Goal: Task Accomplishment & Management: Complete application form

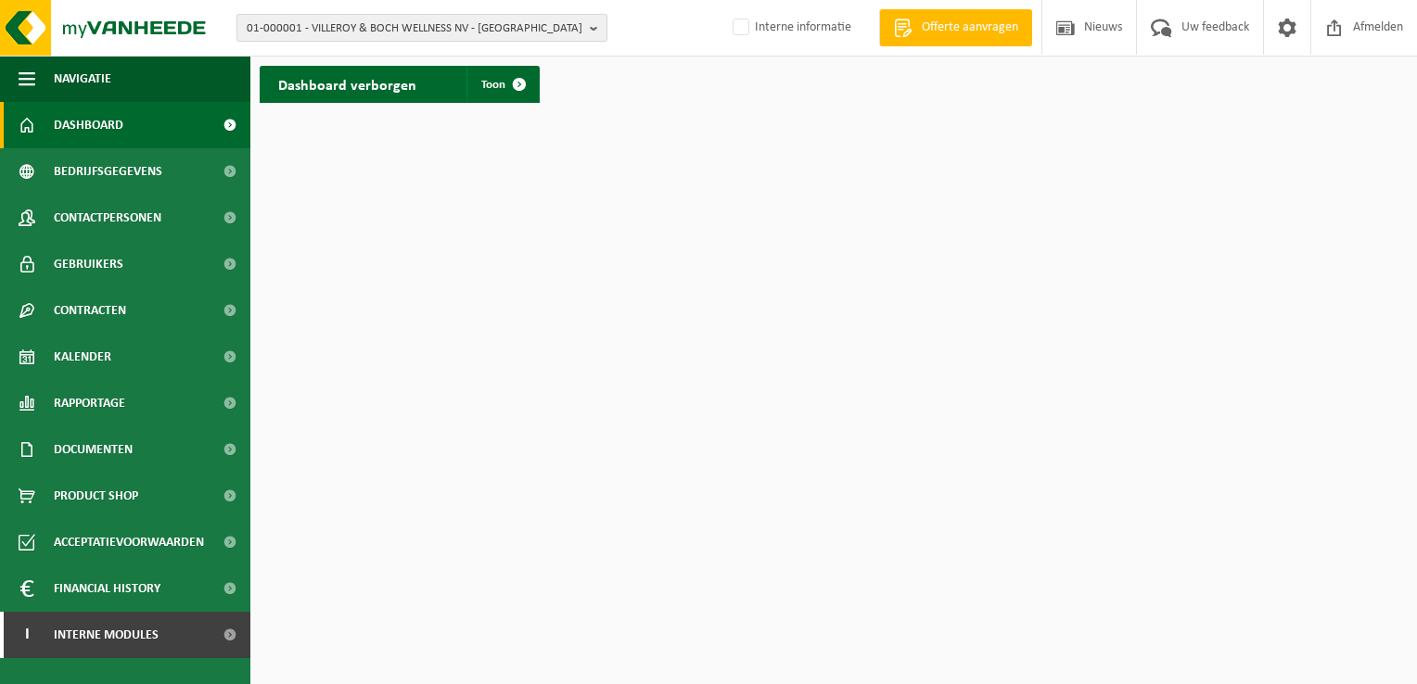
click at [600, 14] on button "01-000001 - VILLEROY & BOCH WELLNESS NV - ROESELARE" at bounding box center [421, 28] width 371 height 28
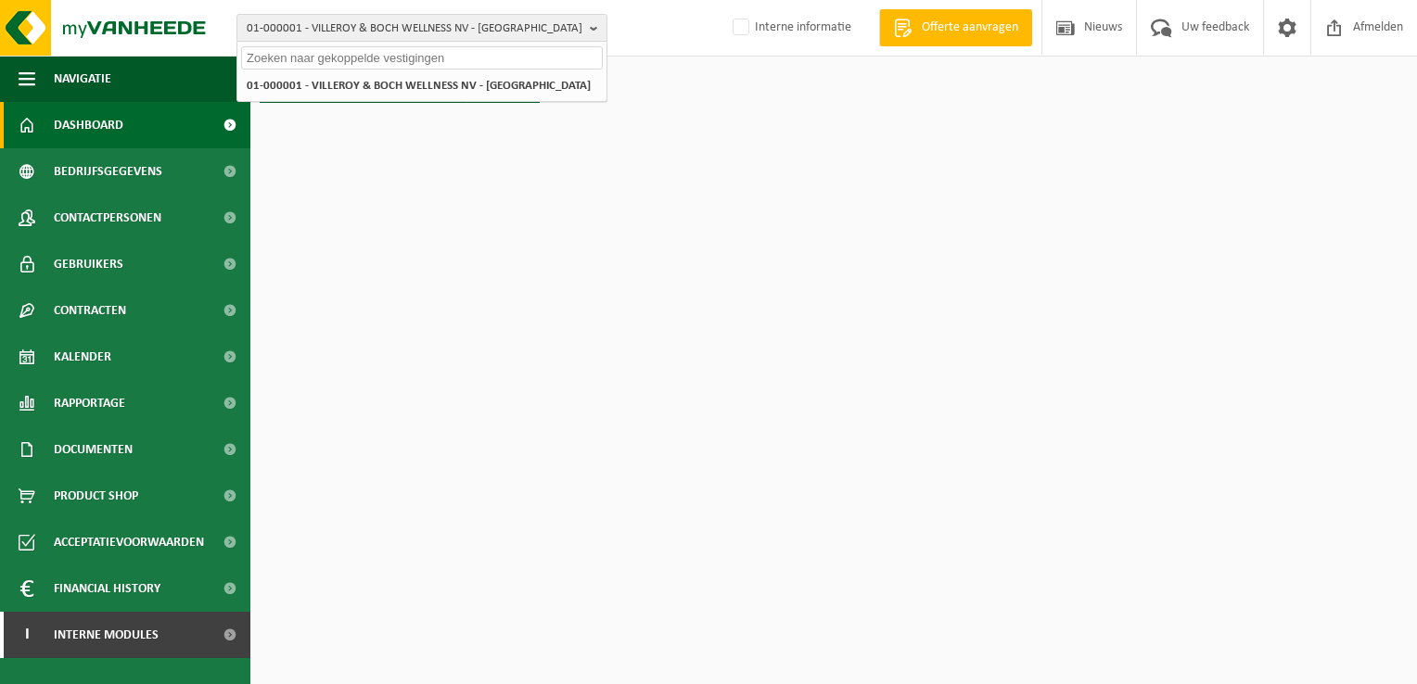
click at [487, 54] on input "text" at bounding box center [422, 57] width 362 height 23
paste input "10-751320"
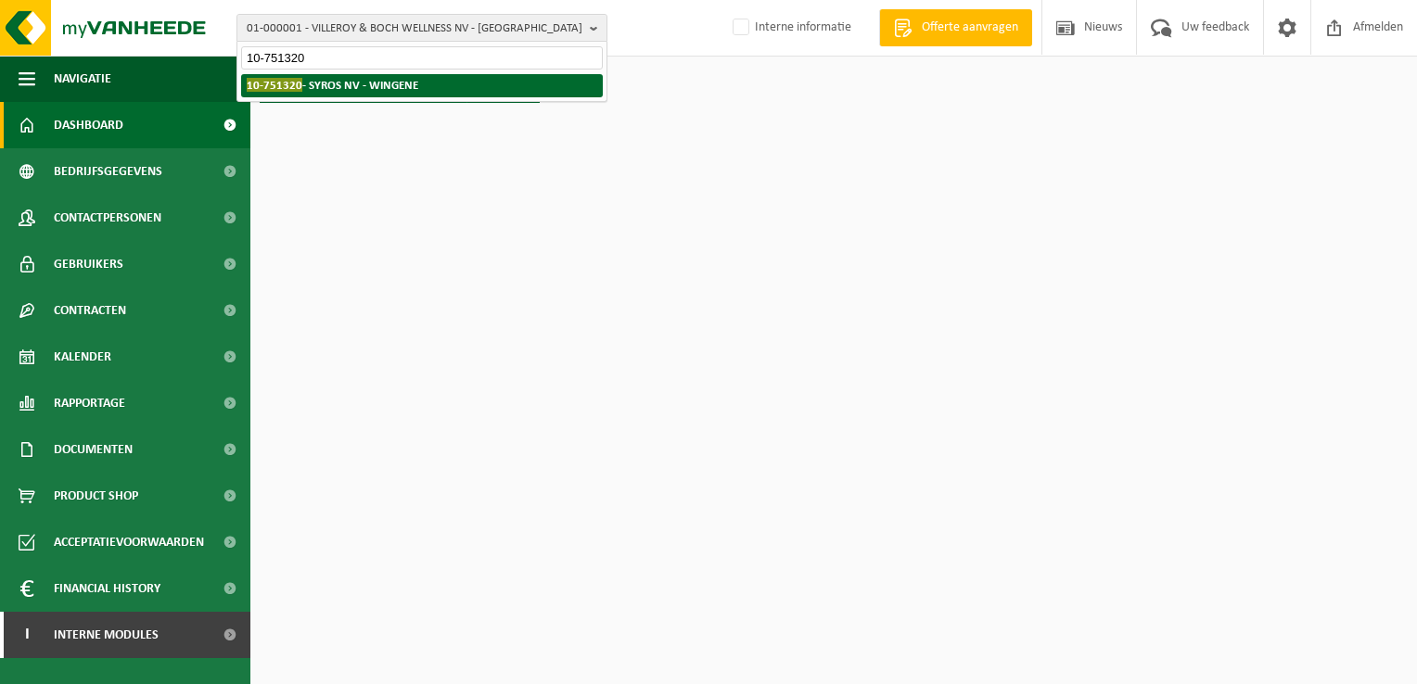
type input "10-751320"
click at [432, 83] on li "10-751320 - SYROS NV - WINGENE" at bounding box center [422, 85] width 362 height 23
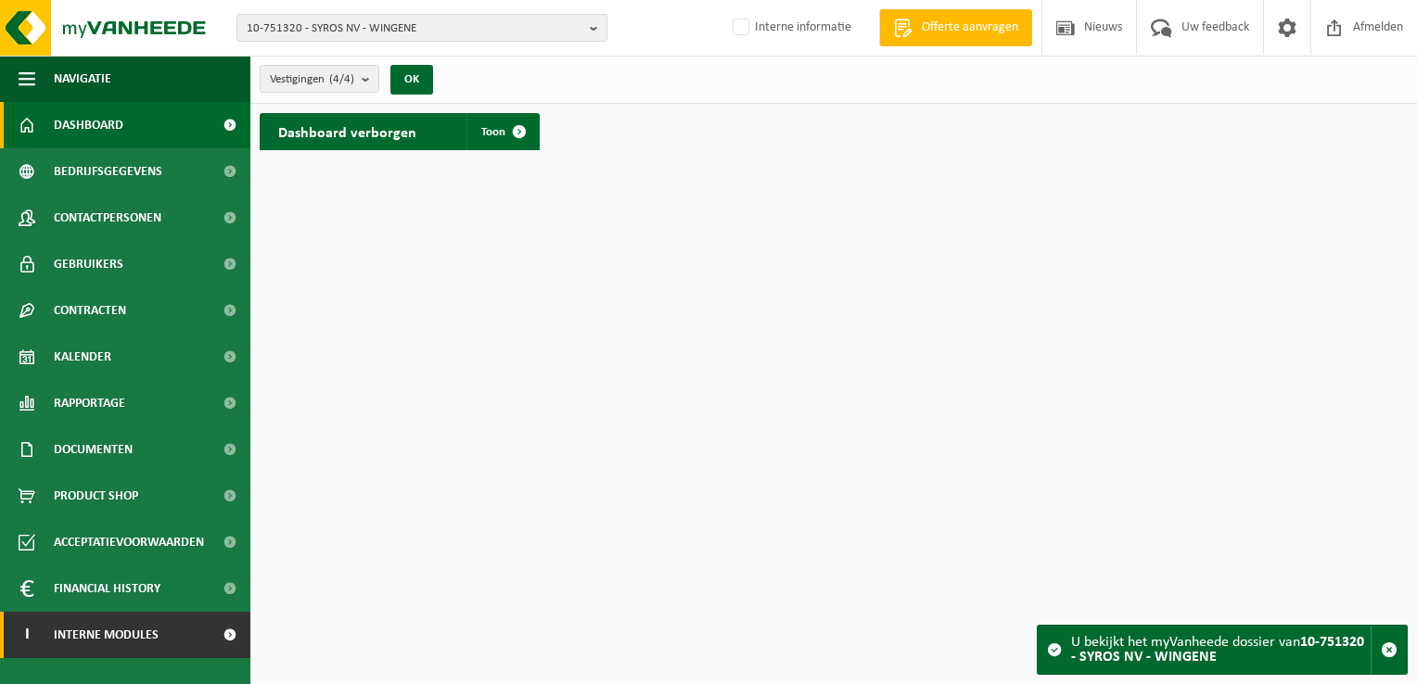
click at [89, 634] on span "Interne modules" at bounding box center [106, 635] width 105 height 46
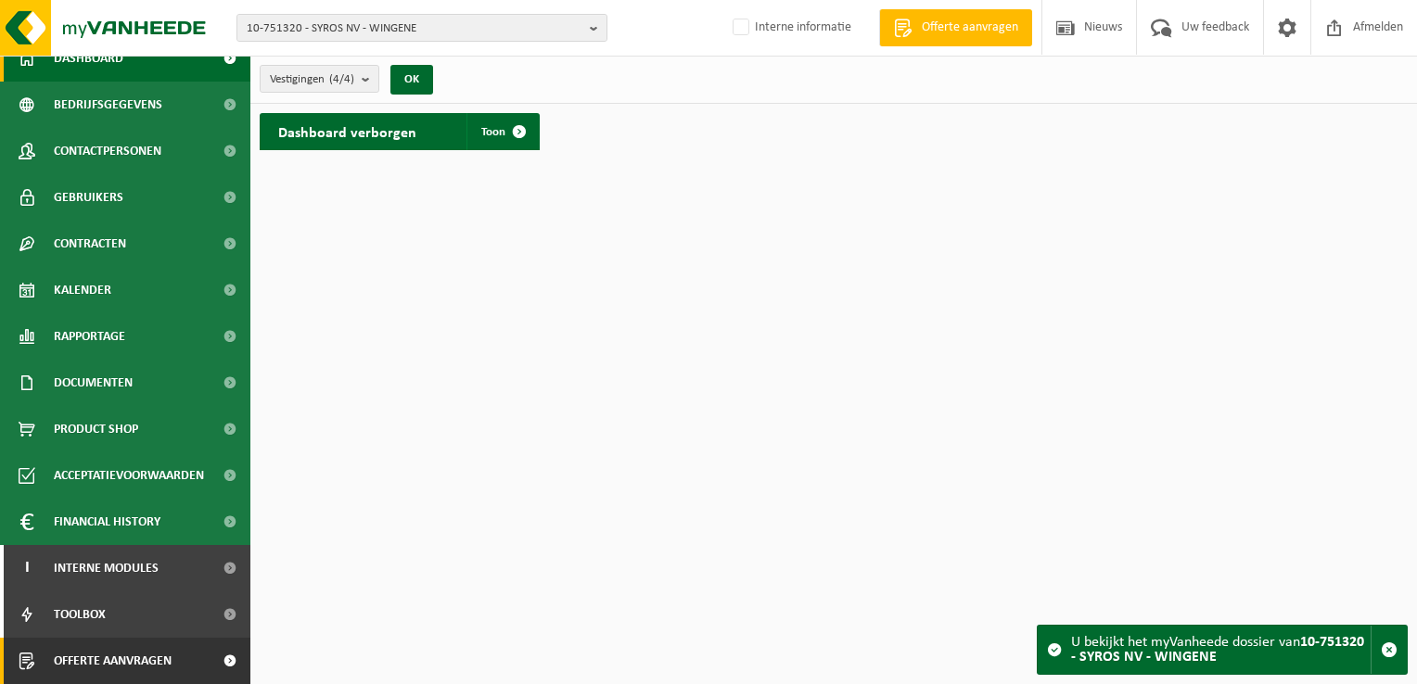
click at [120, 665] on span "Offerte aanvragen" at bounding box center [113, 661] width 118 height 46
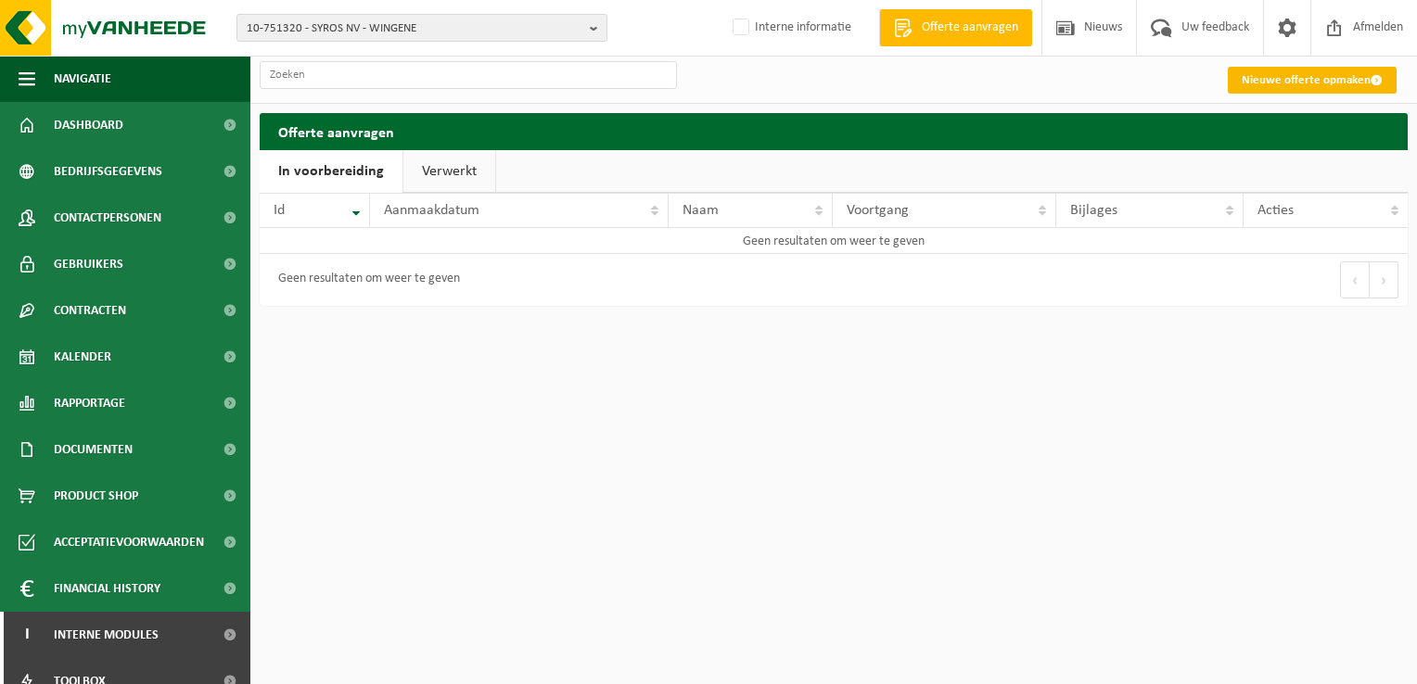
click at [1317, 79] on link "Nieuwe offerte opmaken" at bounding box center [1312, 80] width 169 height 27
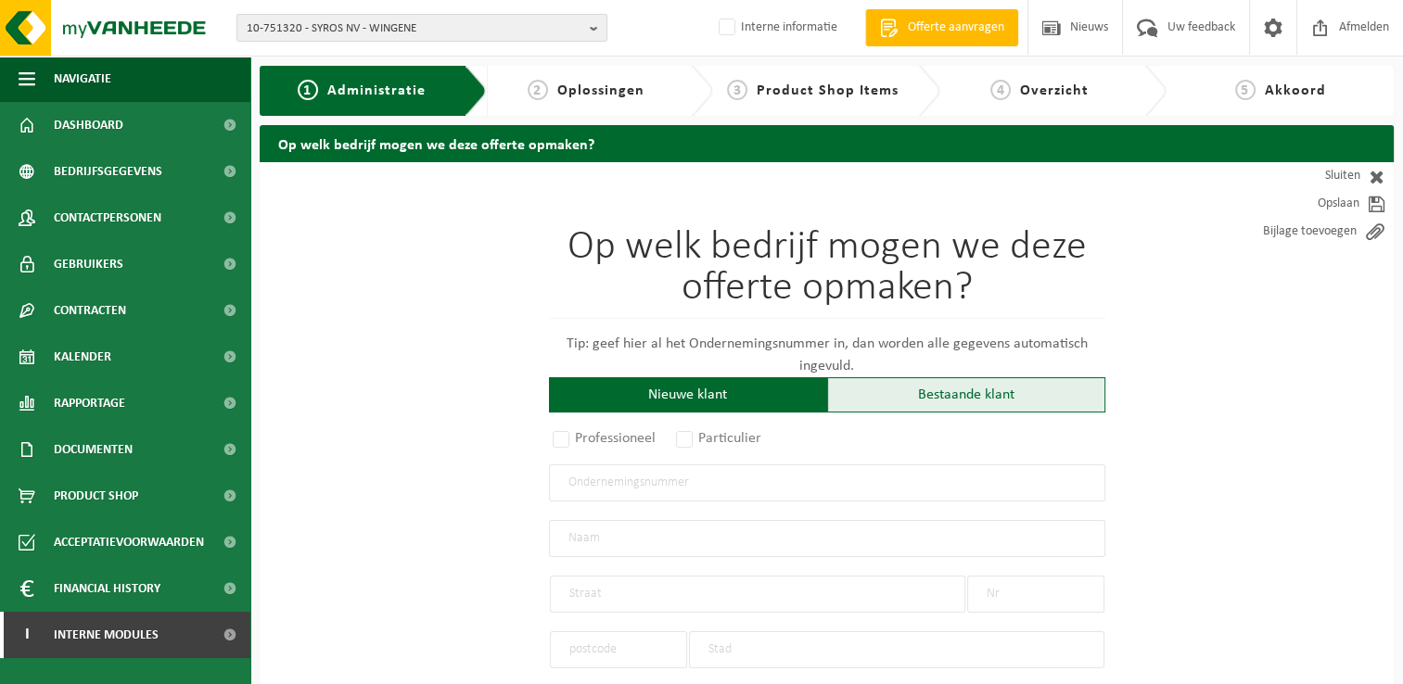
click at [980, 393] on div "Bestaande klant" at bounding box center [966, 394] width 278 height 35
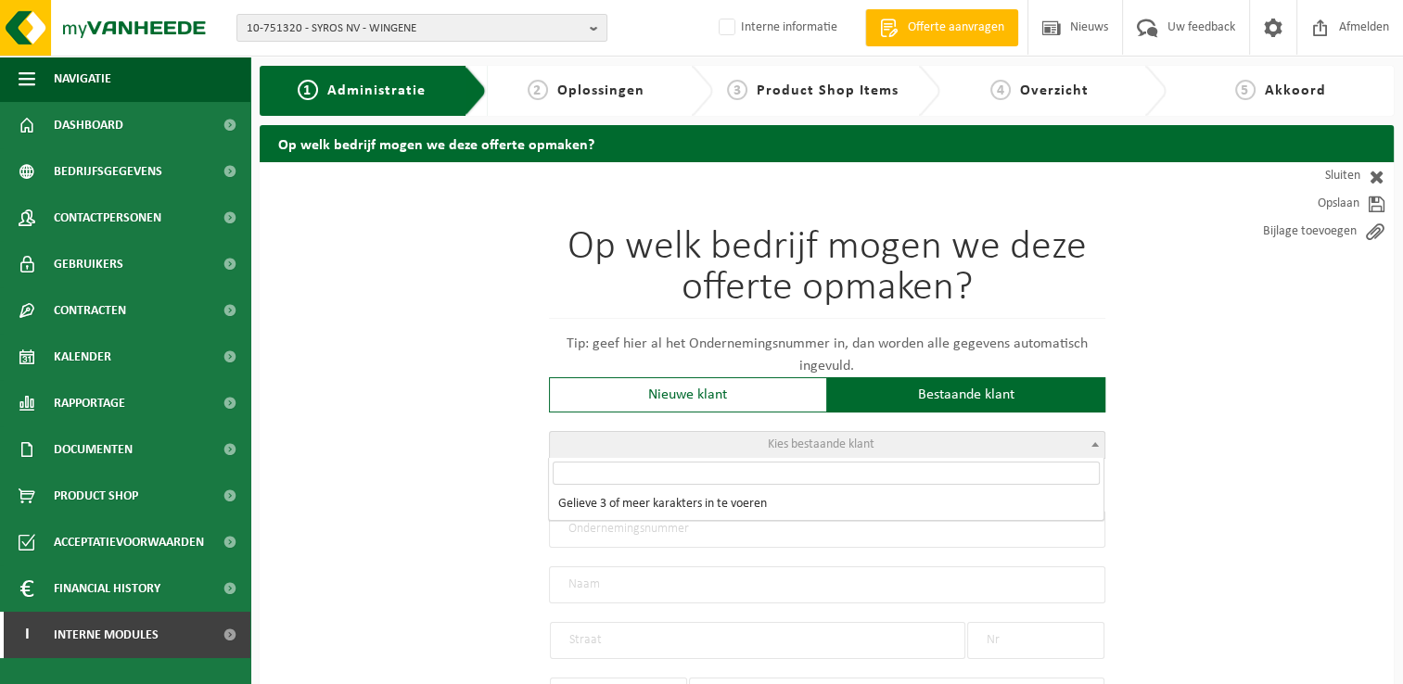
click at [1087, 443] on span at bounding box center [1095, 444] width 19 height 24
click at [997, 470] on input "search" at bounding box center [826, 473] width 547 height 23
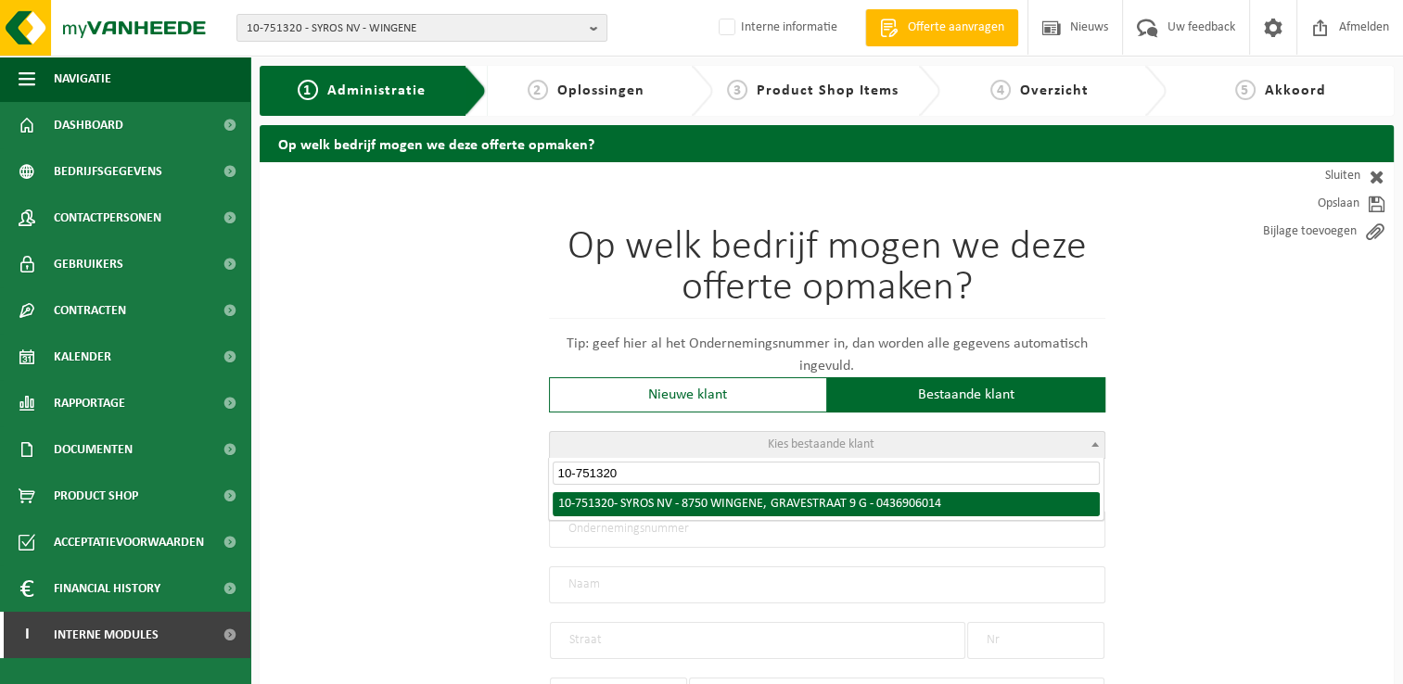
type input "10-751320"
radio input "true"
type input "0436.906.014"
type input "SYROS NV"
type input "GRAVESTRAAT"
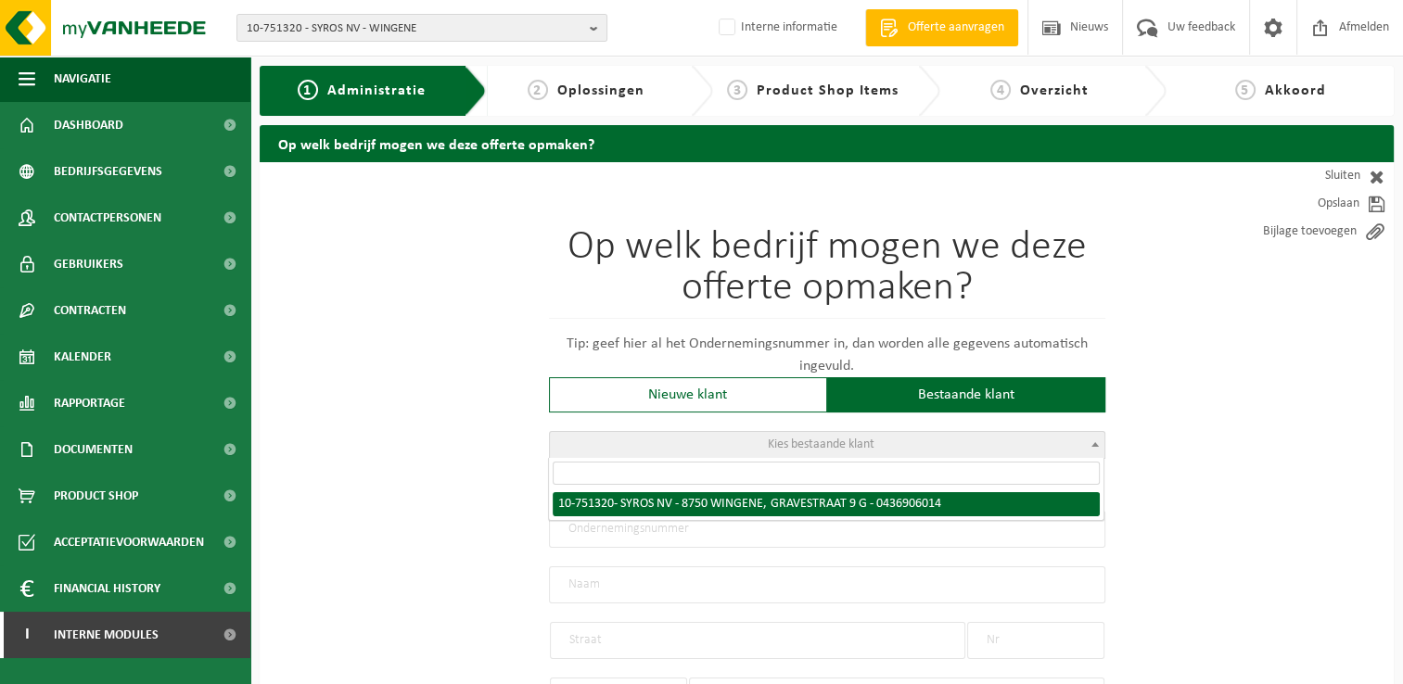
type input "9 G"
type input "8750"
type input "WINGENE"
select select "112"
type input "SYROS NV"
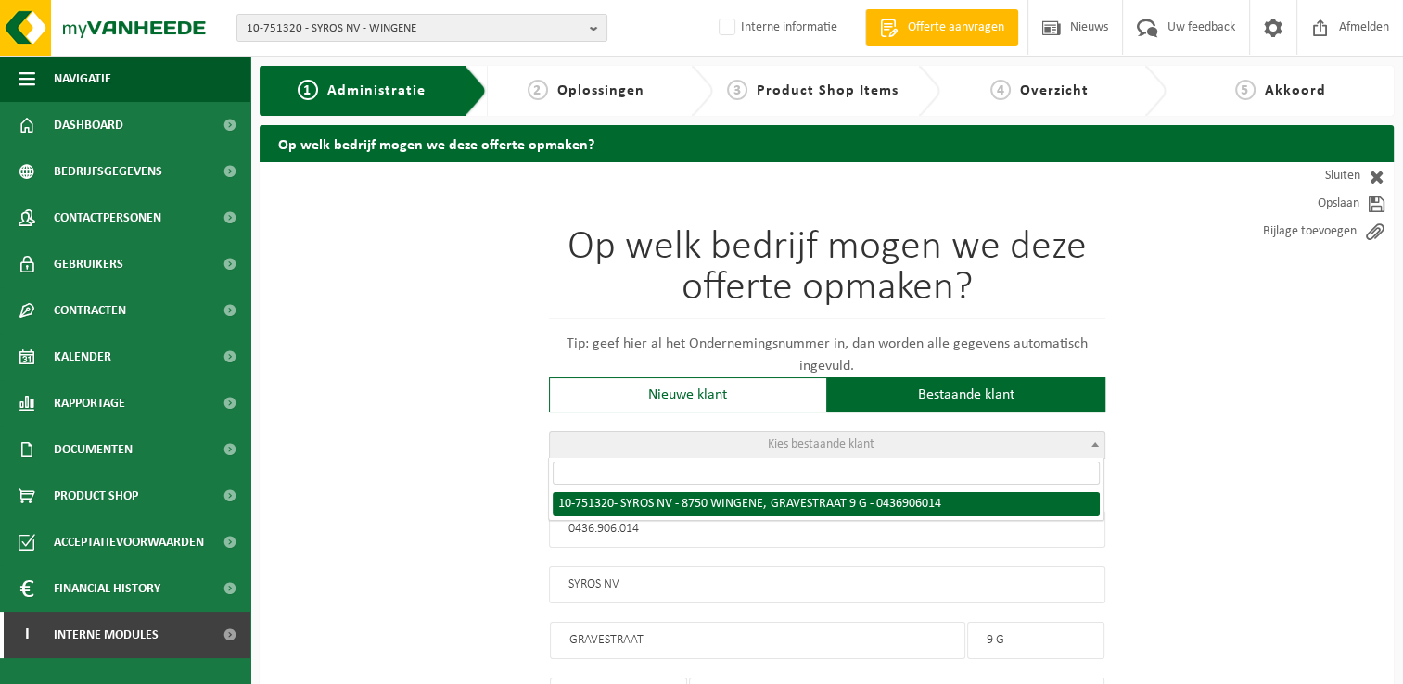
type input "GRAVESTRAAT"
type input "9 G"
type input "8750"
type input "WINGENE"
select select "32403"
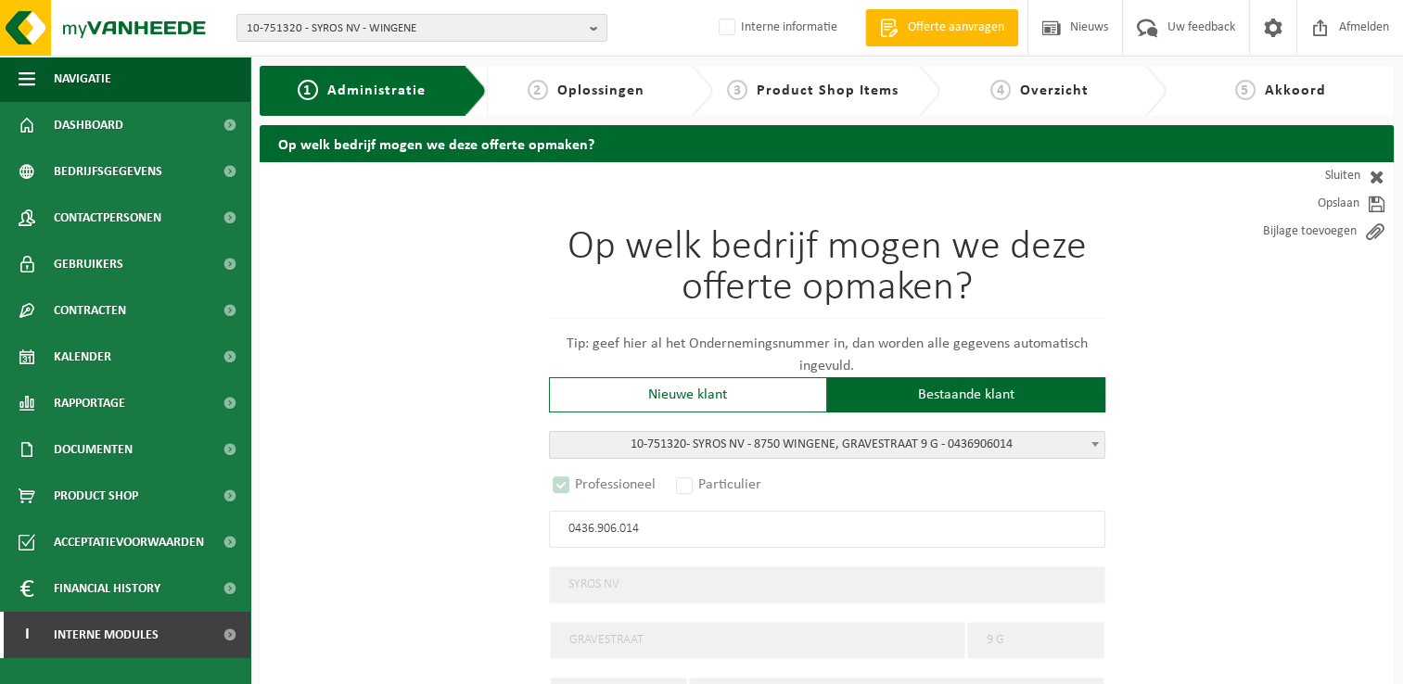
select select "C"
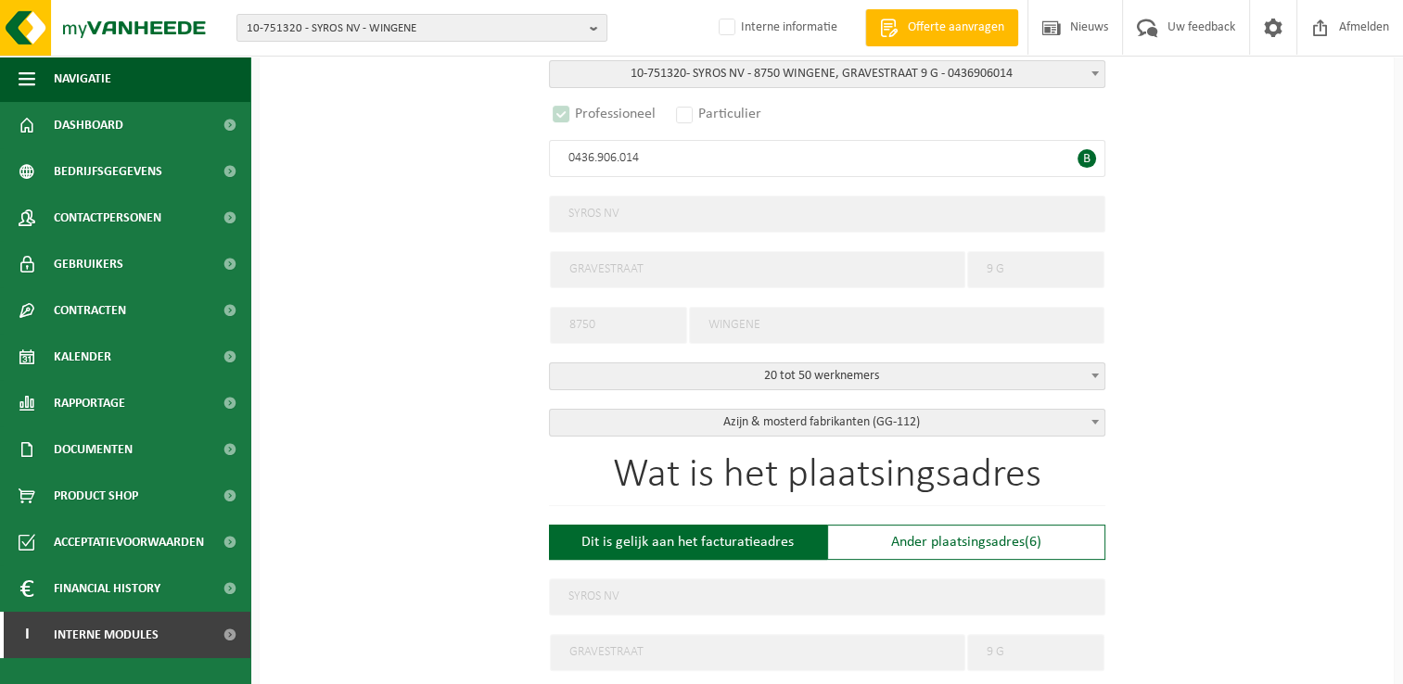
click at [1093, 420] on b at bounding box center [1095, 422] width 7 height 5
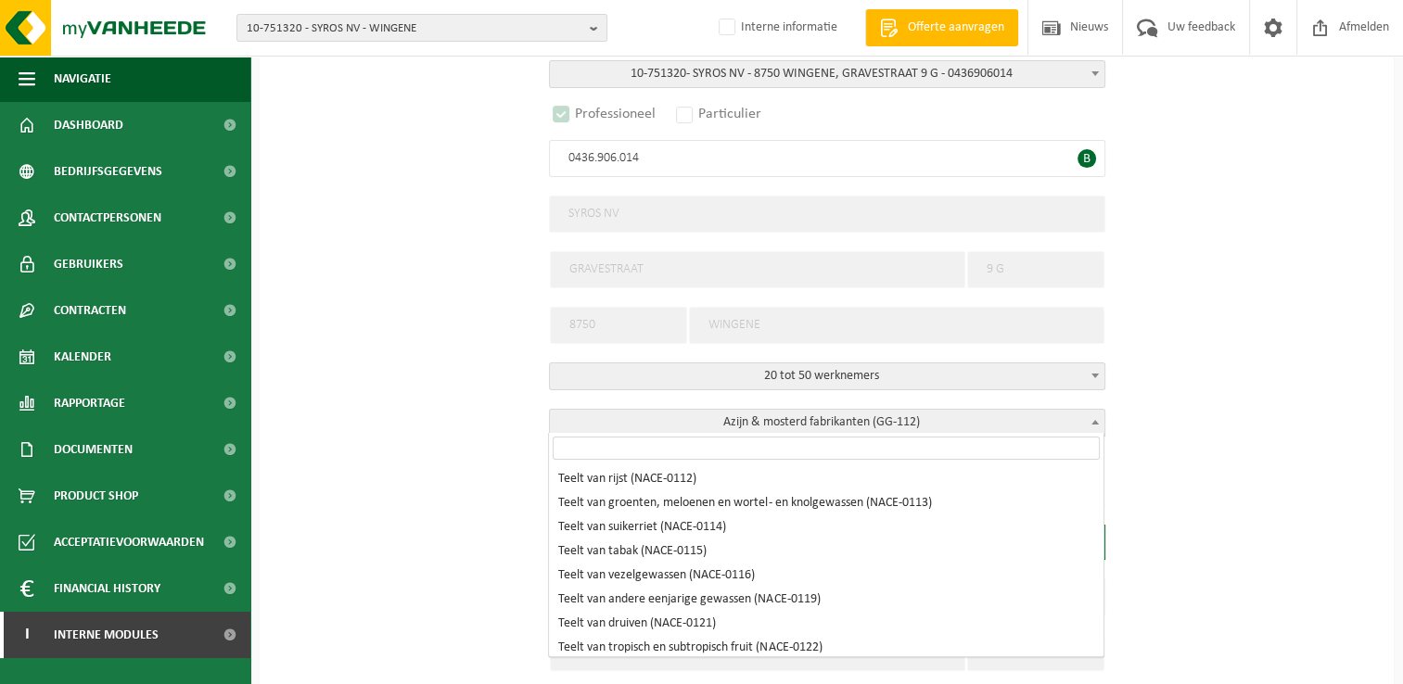
scroll to position [21148, 0]
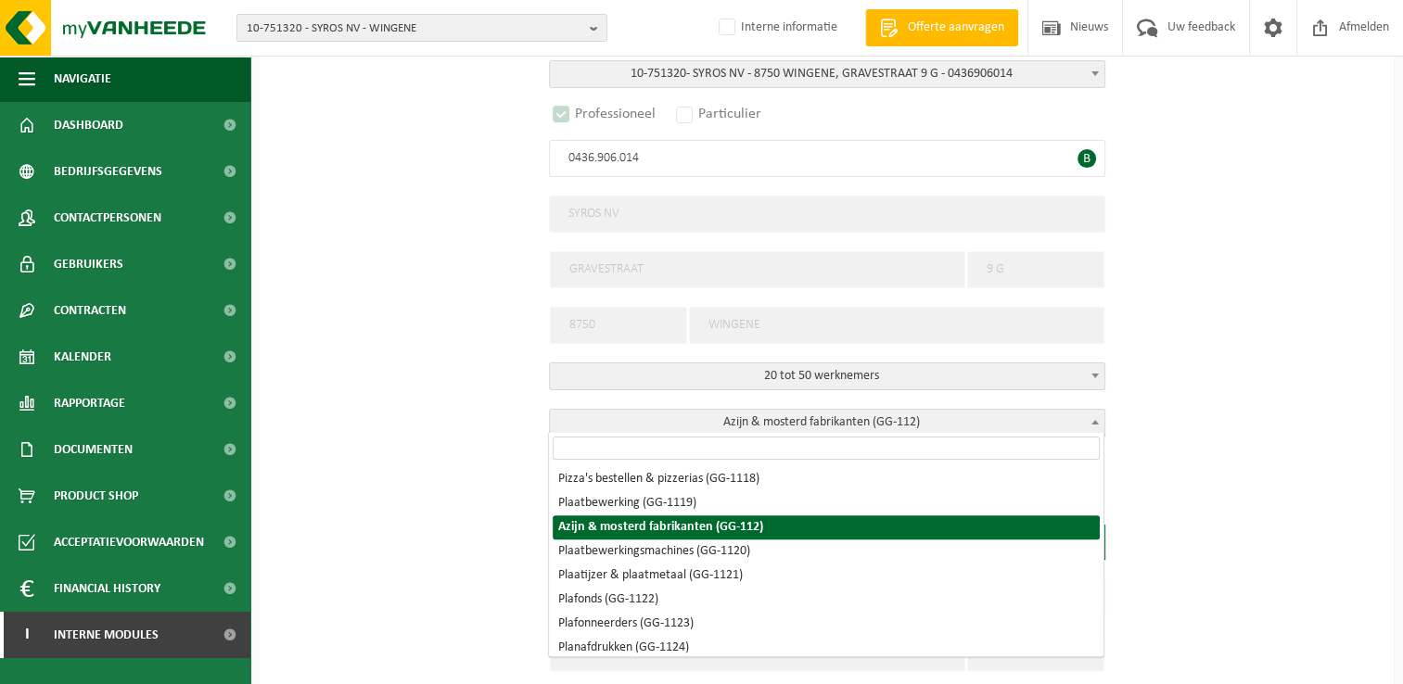
click at [946, 448] on input "search" at bounding box center [826, 448] width 547 height 23
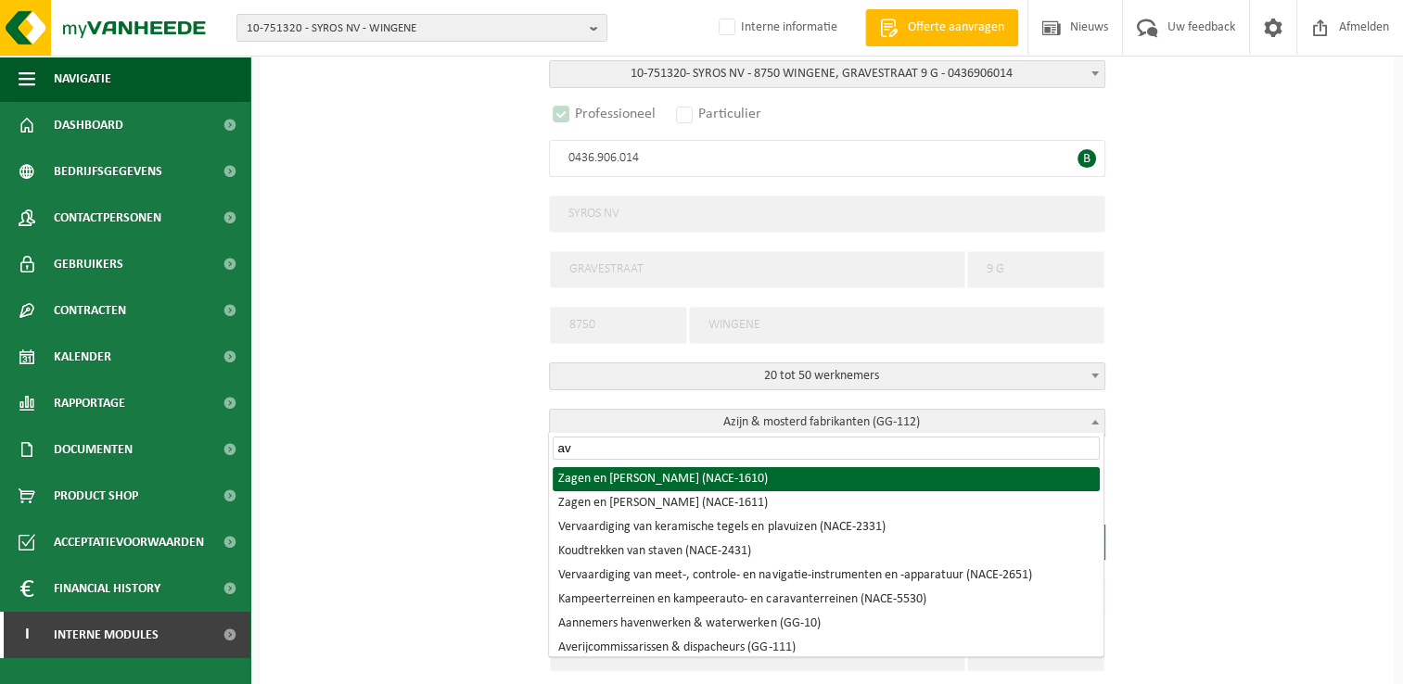
type input "a"
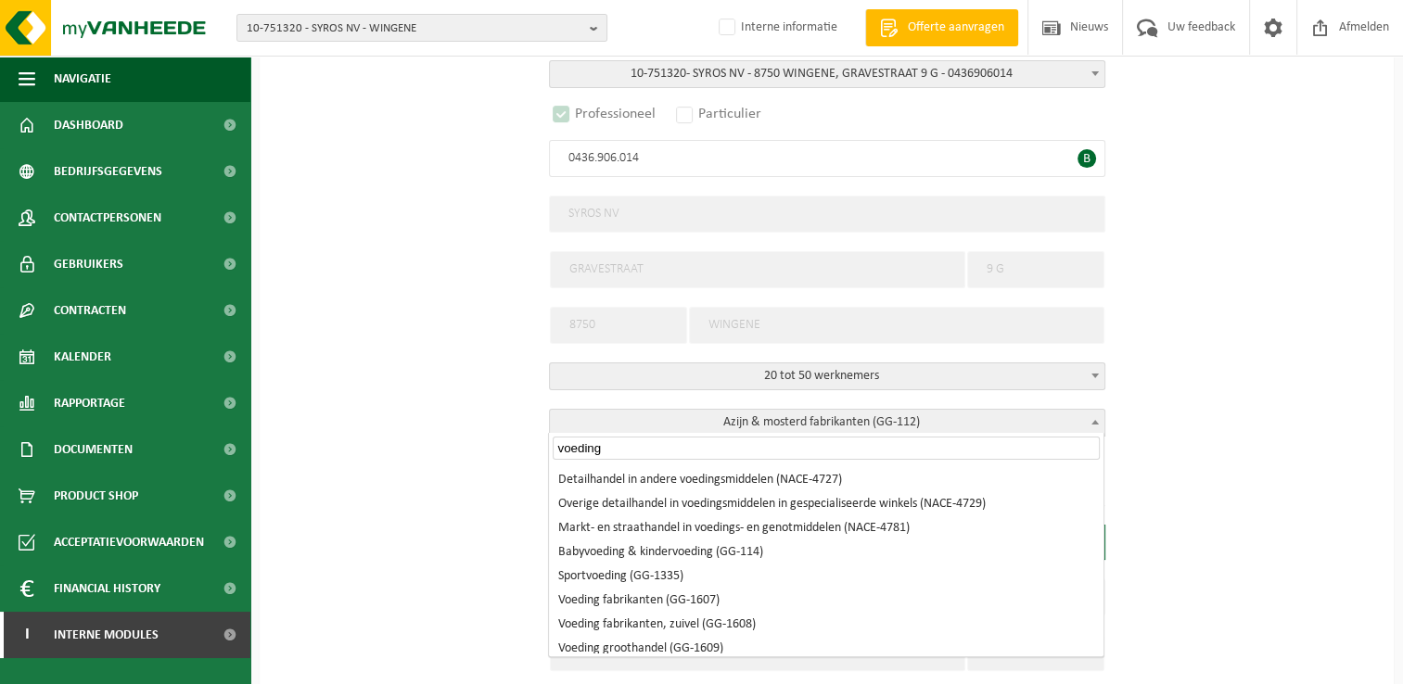
scroll to position [185, 0]
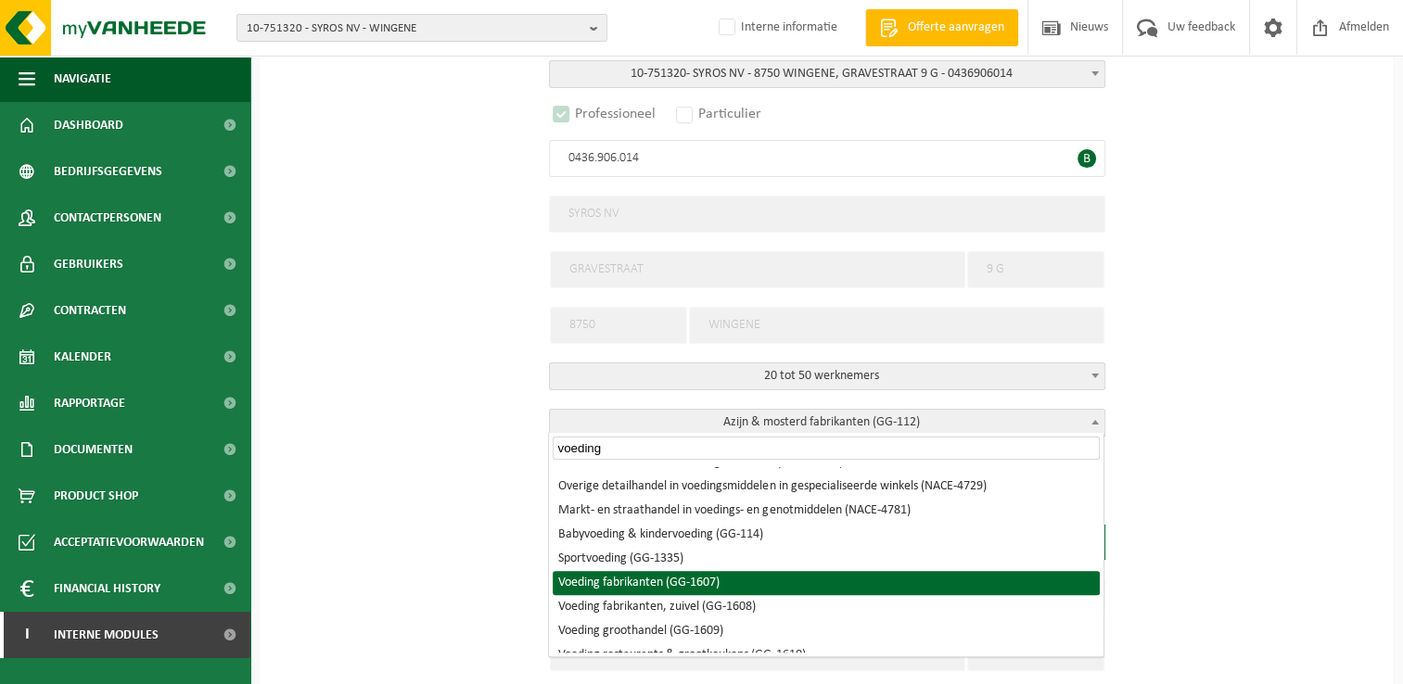
type input "voeding"
select select "1607"
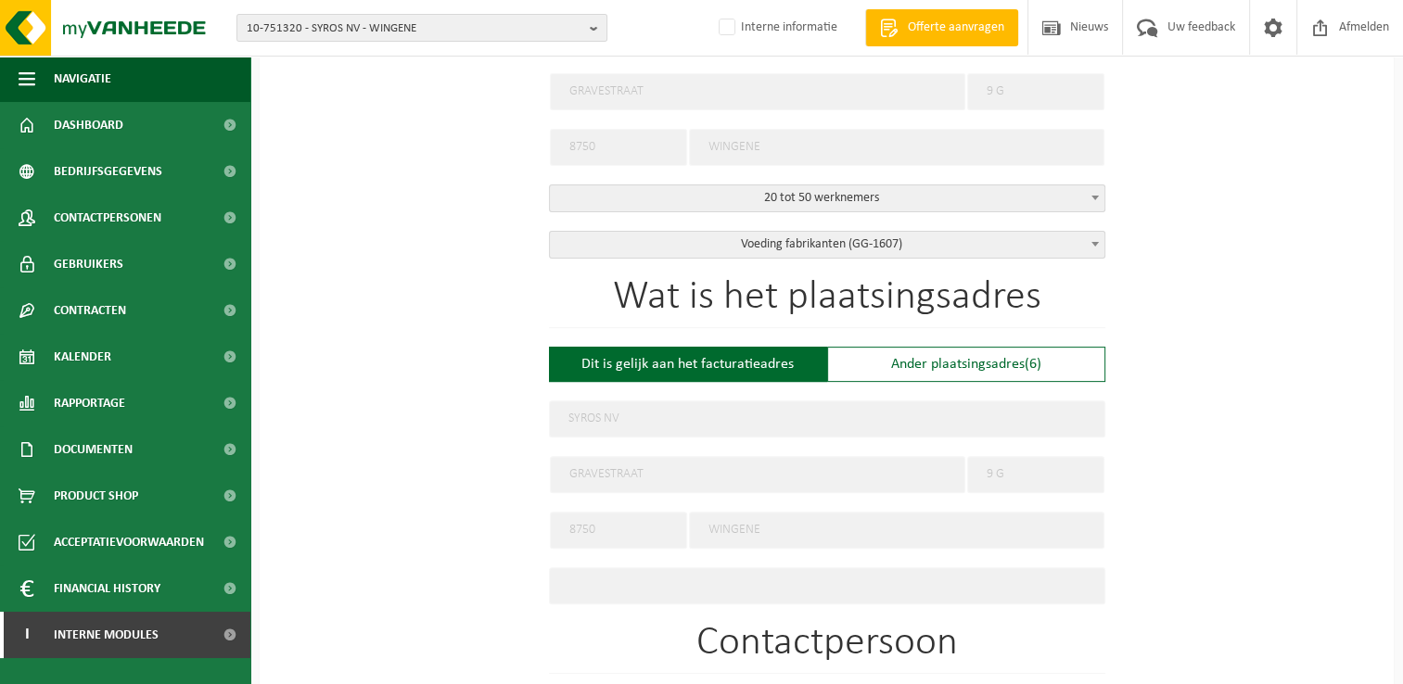
scroll to position [556, 0]
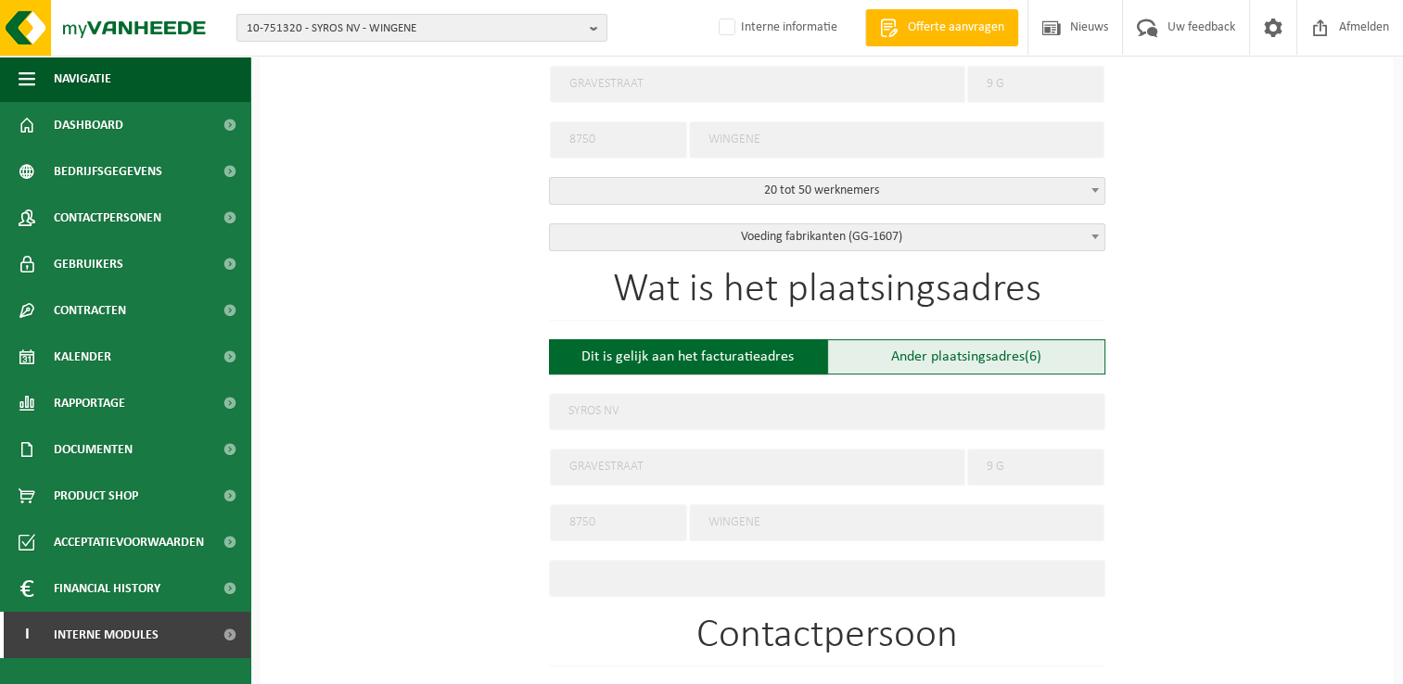
click at [896, 355] on div "Ander plaatsingsadres (6)" at bounding box center [966, 356] width 278 height 35
type input "Werf -"
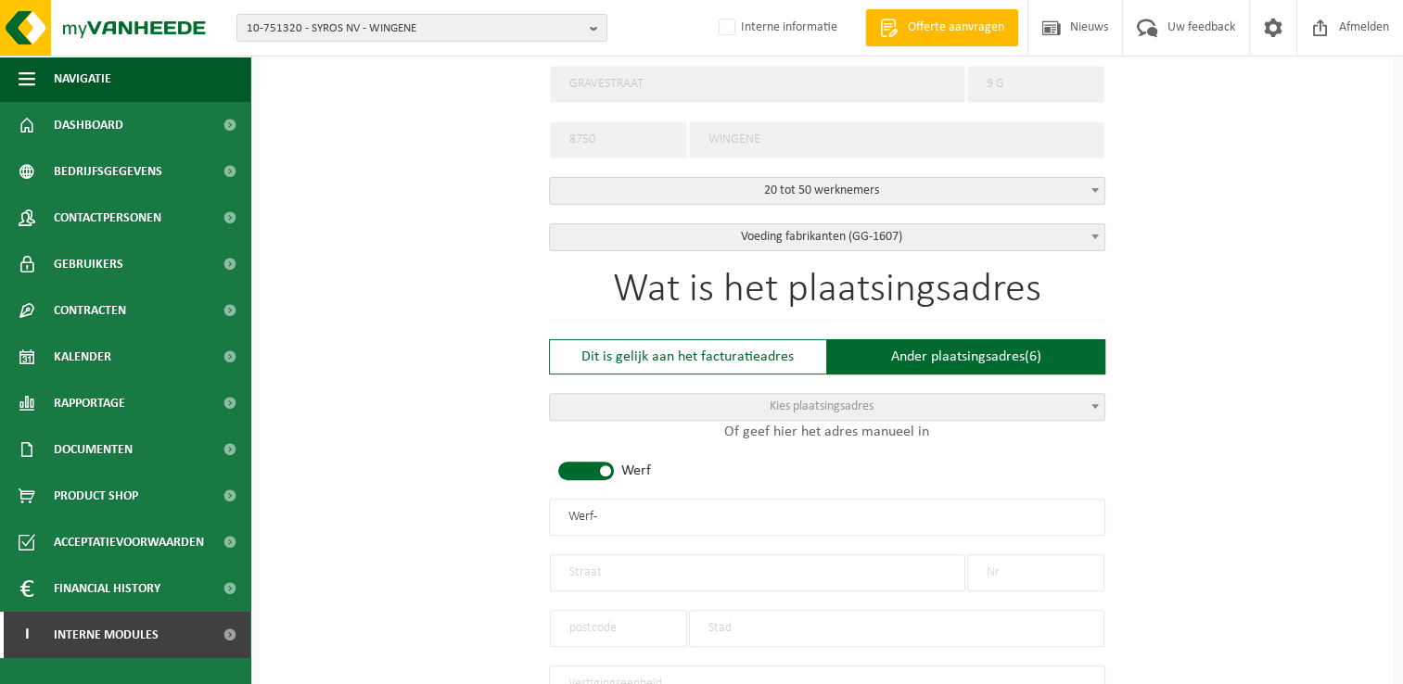
click at [875, 407] on span "Kies plaatsingsadres" at bounding box center [827, 407] width 555 height 26
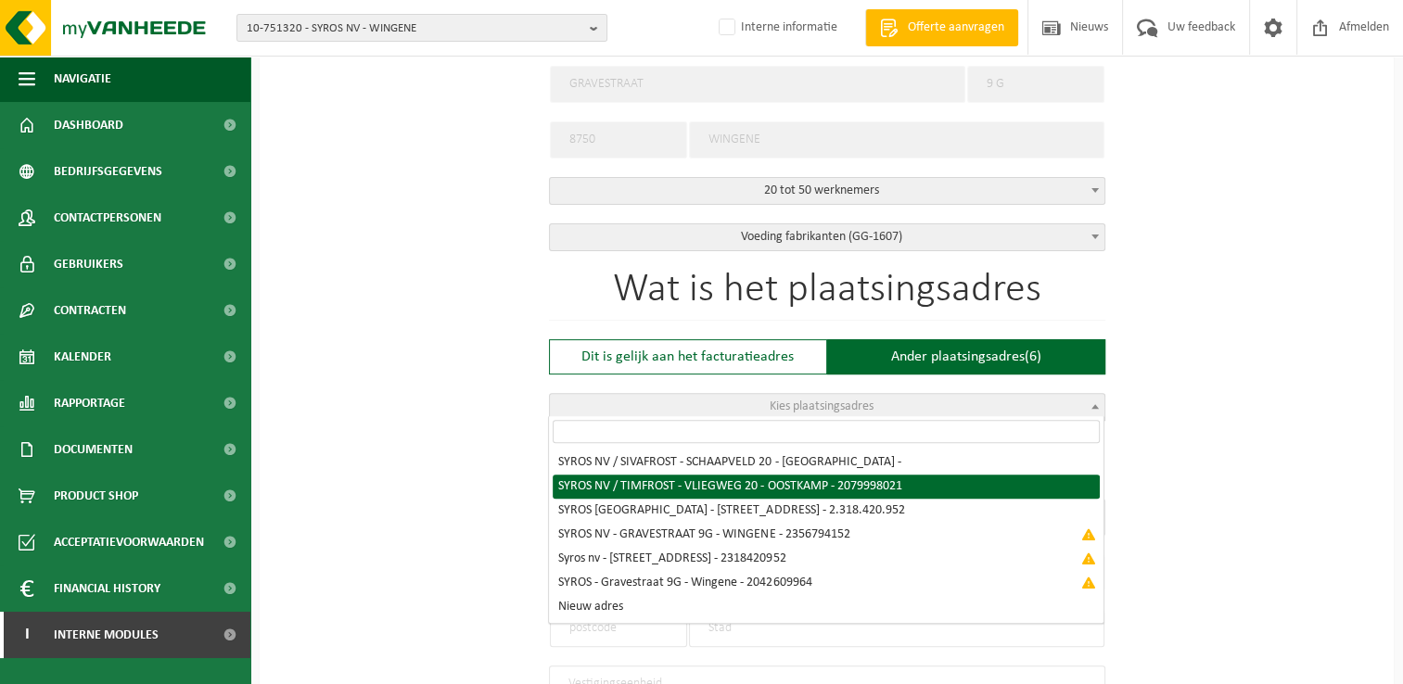
select select "{"name":"SYROS NV / TIMFROST","street":"VLIEGWEG","no":"20","zip":"8020","city"…"
type input "SYROS NV / TIMFROST"
type input "VLIEGWEG"
type input "20"
type input "8020"
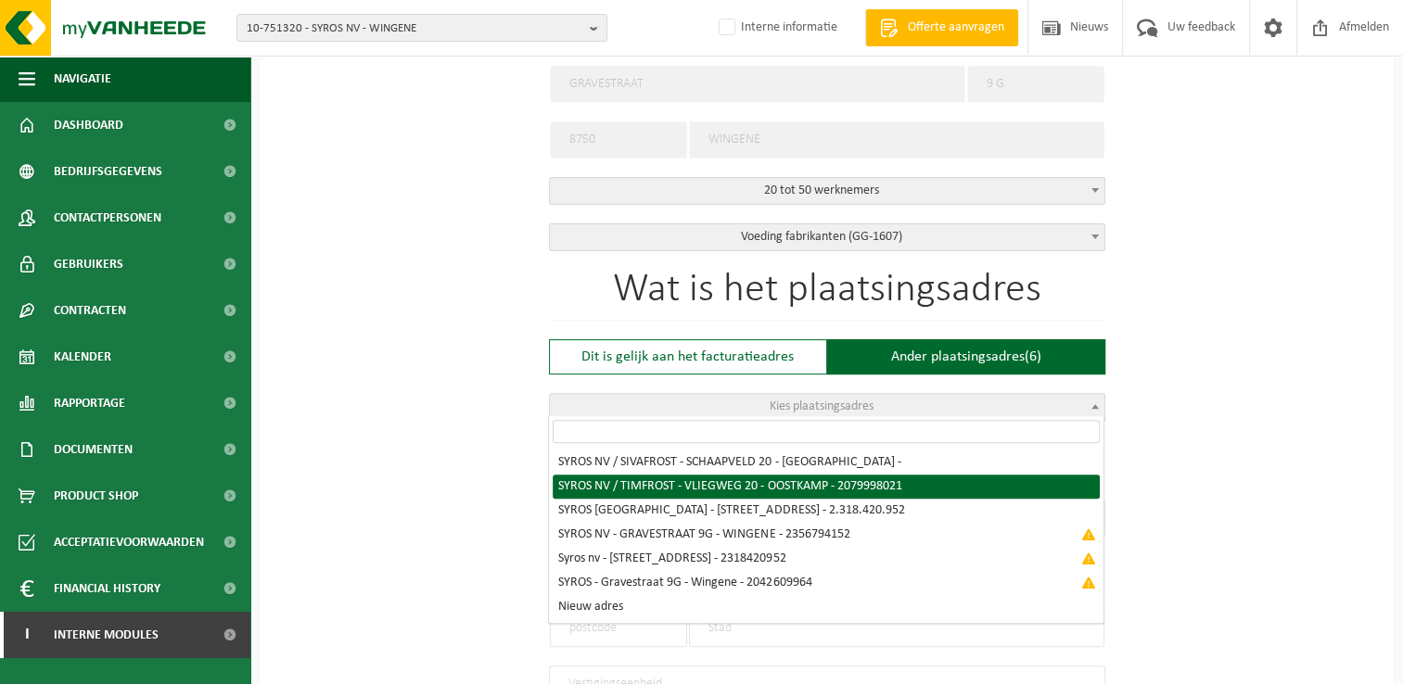
type input "OOSTKAMP"
type input "2079998021"
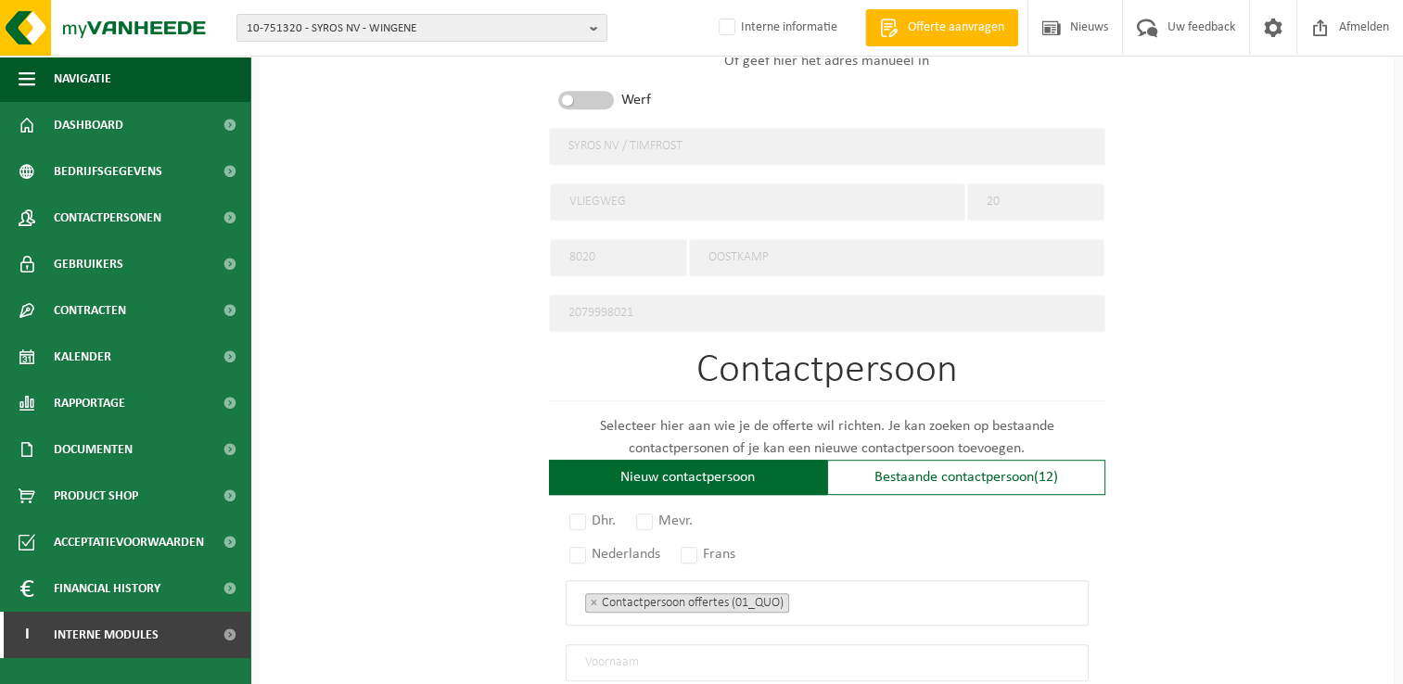
scroll to position [1020, 0]
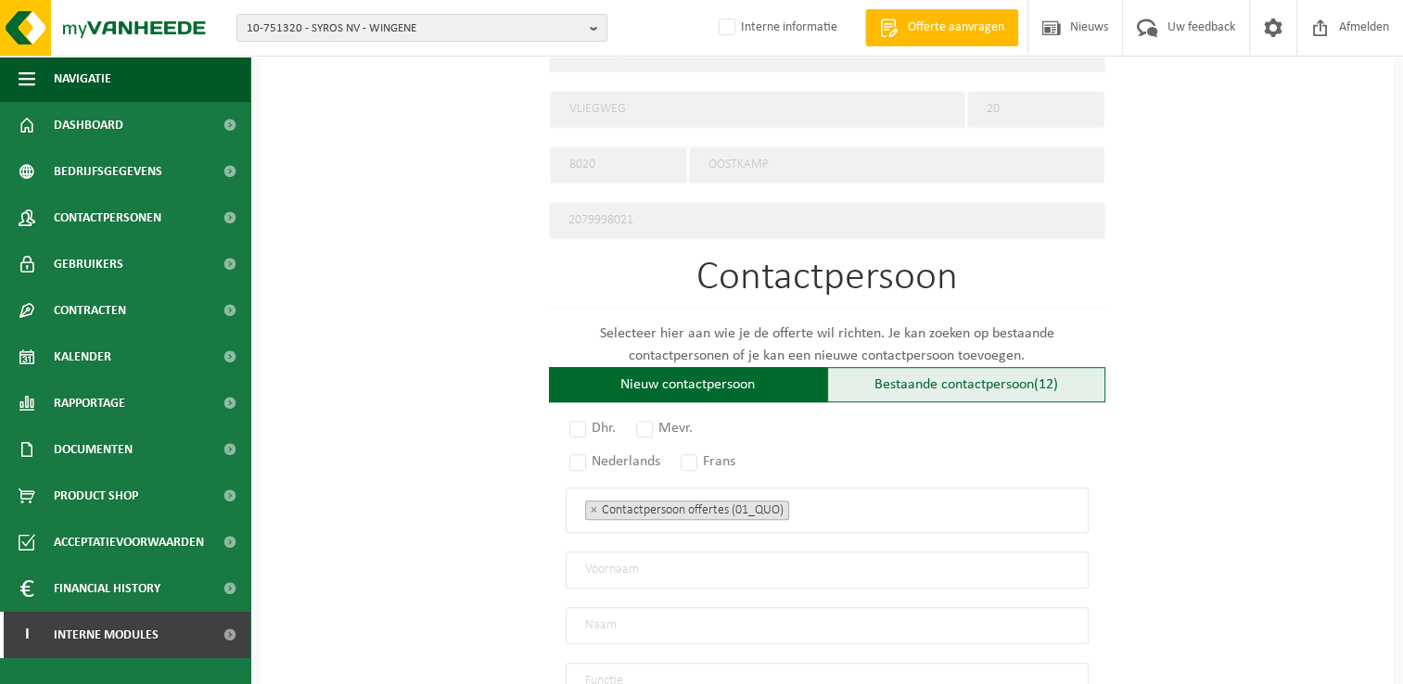
click at [887, 372] on div "Bestaande contactpersoon (12)" at bounding box center [966, 384] width 278 height 35
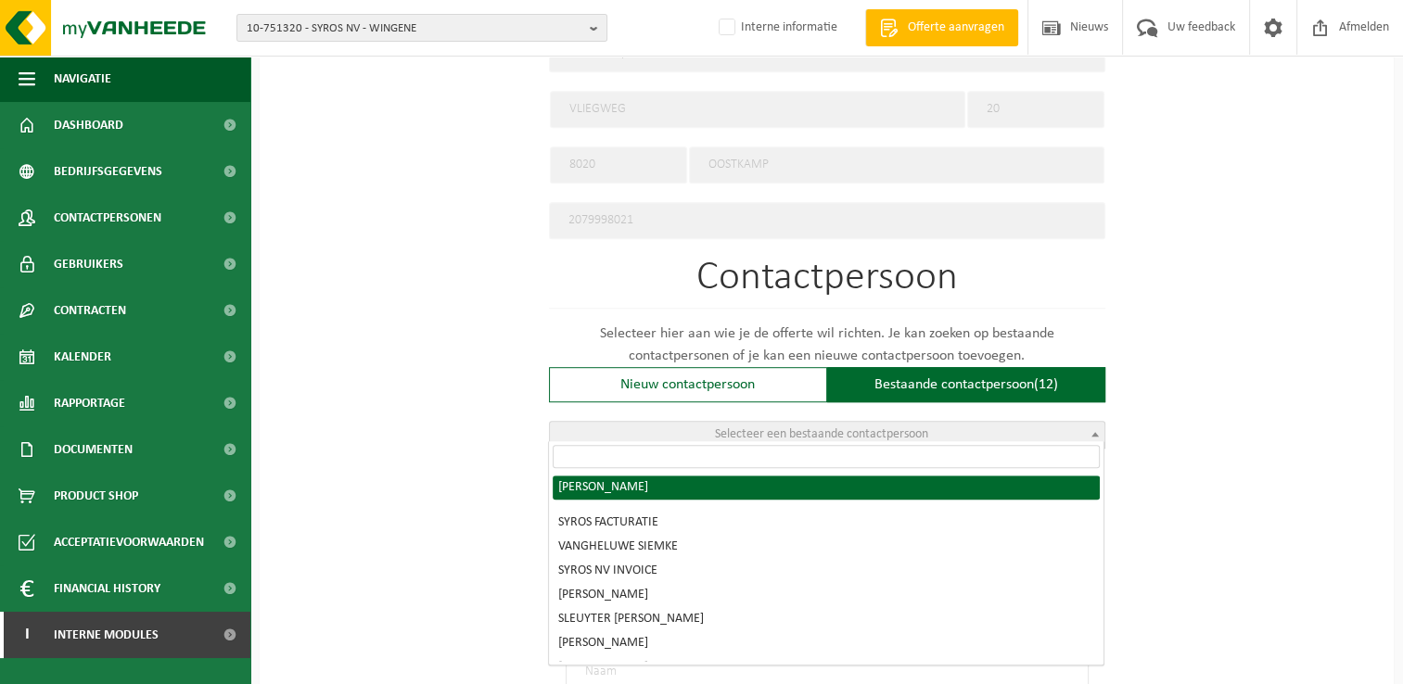
click at [873, 428] on span "Selecteer een bestaande contactpersoon" at bounding box center [821, 435] width 213 height 14
click at [760, 458] on input "search" at bounding box center [826, 456] width 547 height 23
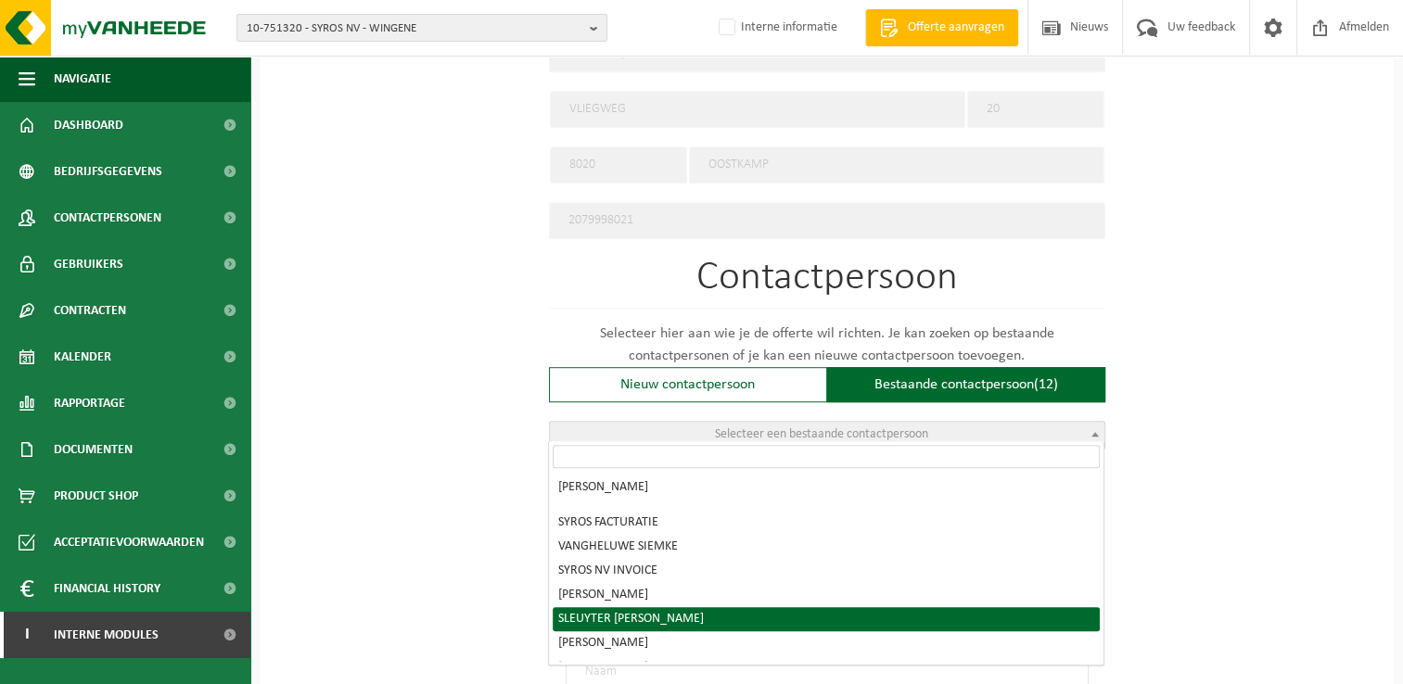
radio input "true"
select select "{"code":"10-924664","firstname":"JULIE","surname":"SLEUYTER","gender":"Female",…"
type input "JULIE"
type input "SLEUYTER"
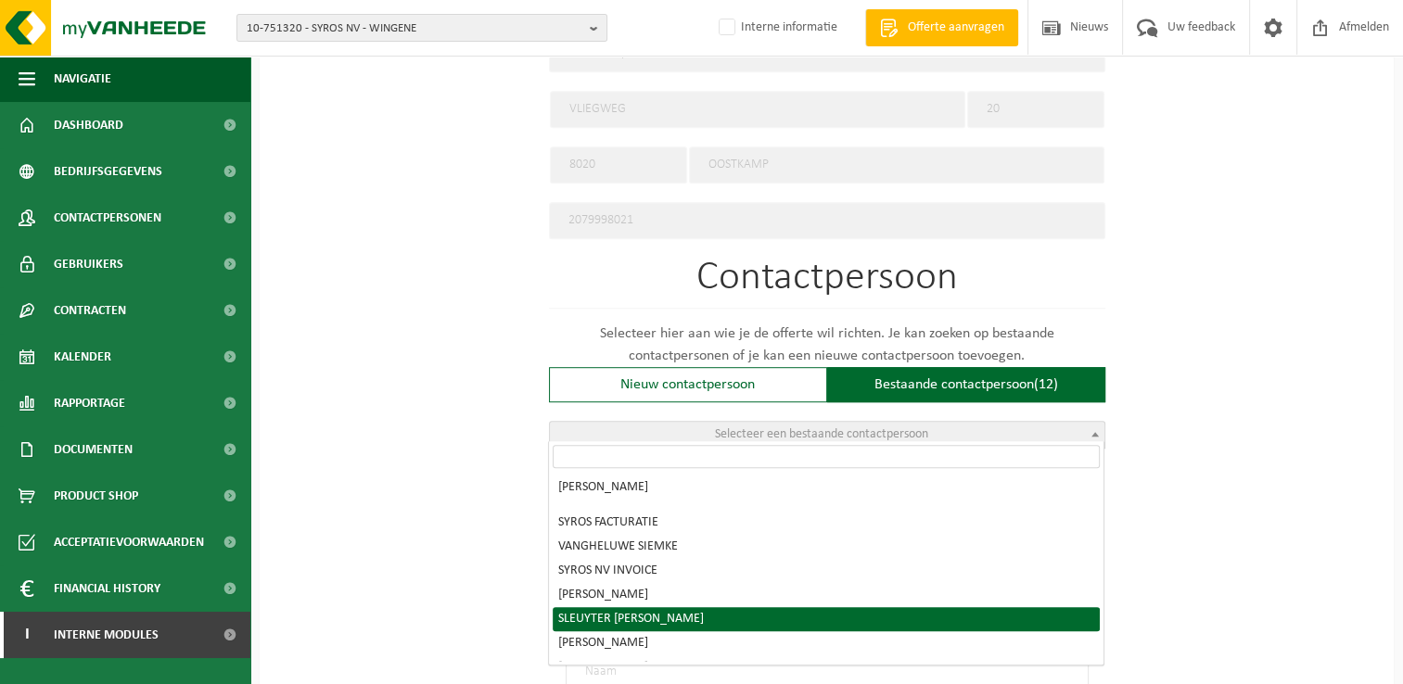
type input "julie.sleuyter@syrosnv.com"
type input "0032 50 81 45 00"
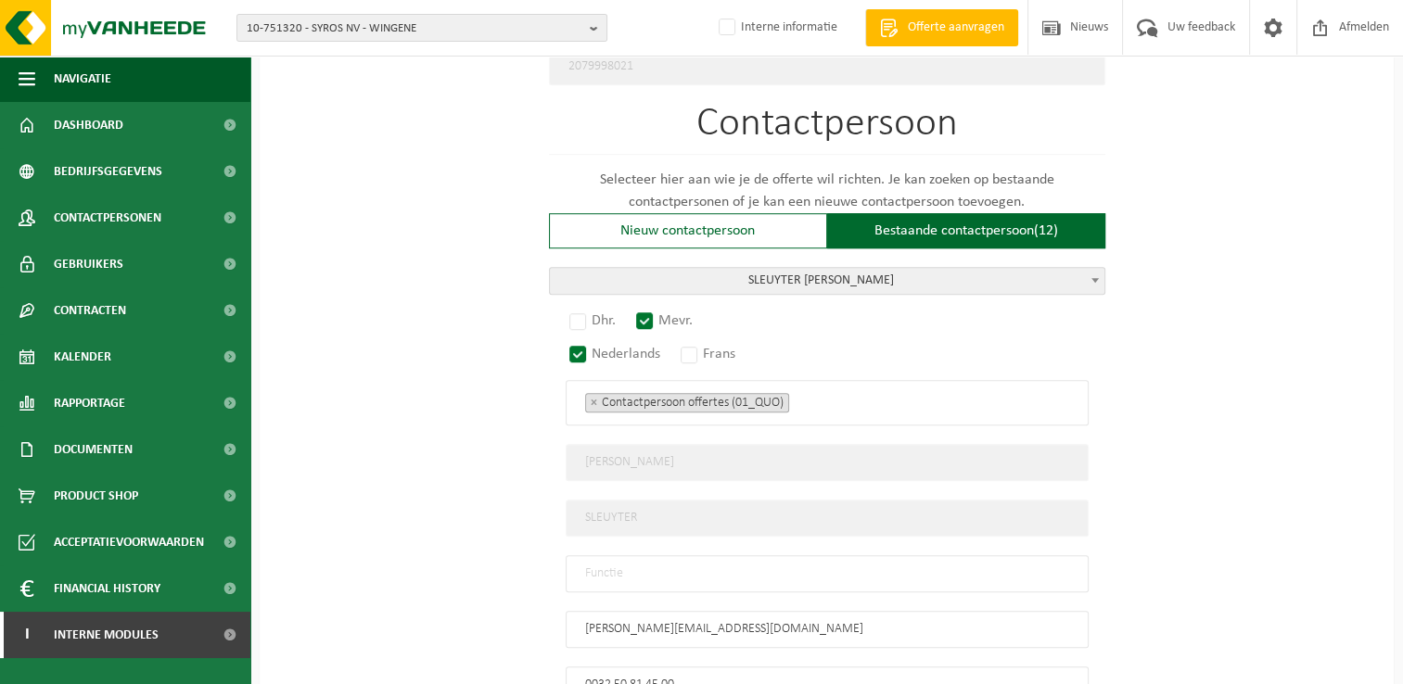
scroll to position [1206, 0]
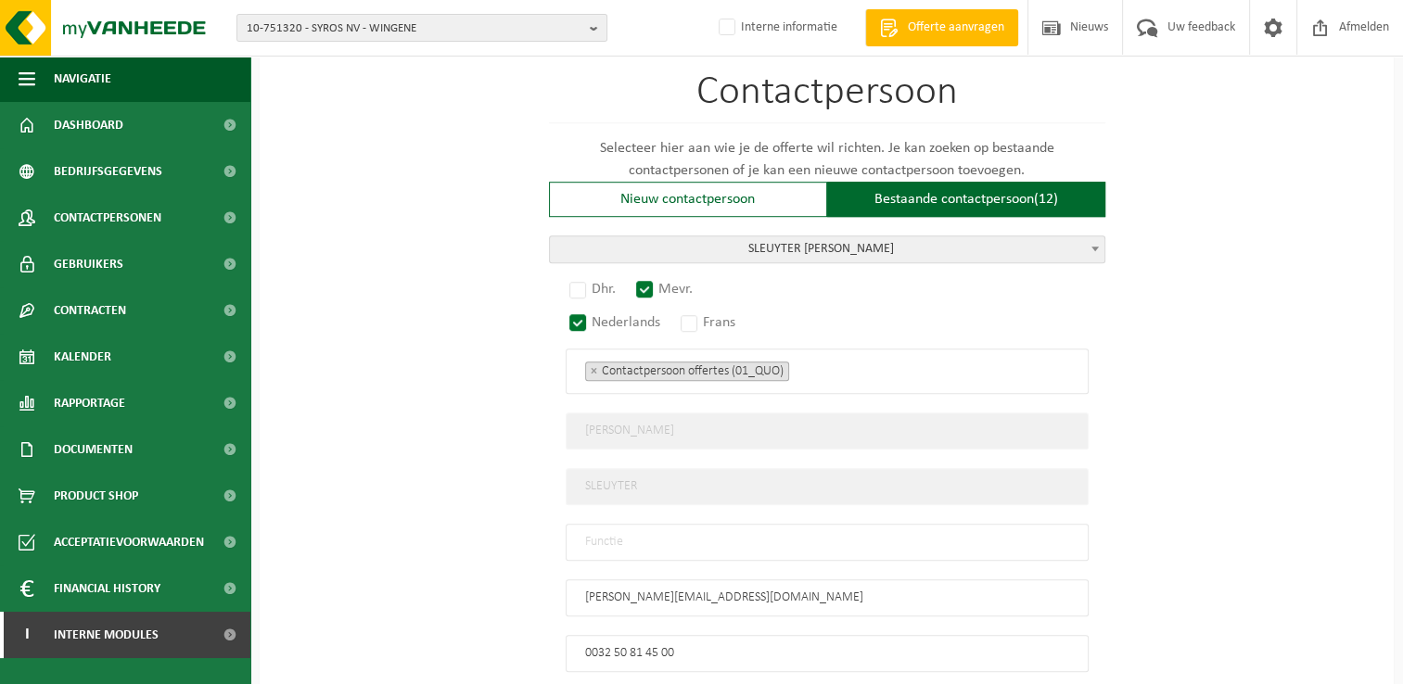
click at [937, 539] on input "text" at bounding box center [827, 542] width 523 height 37
paste input "Teamleader Customer Service and Supply Chain"
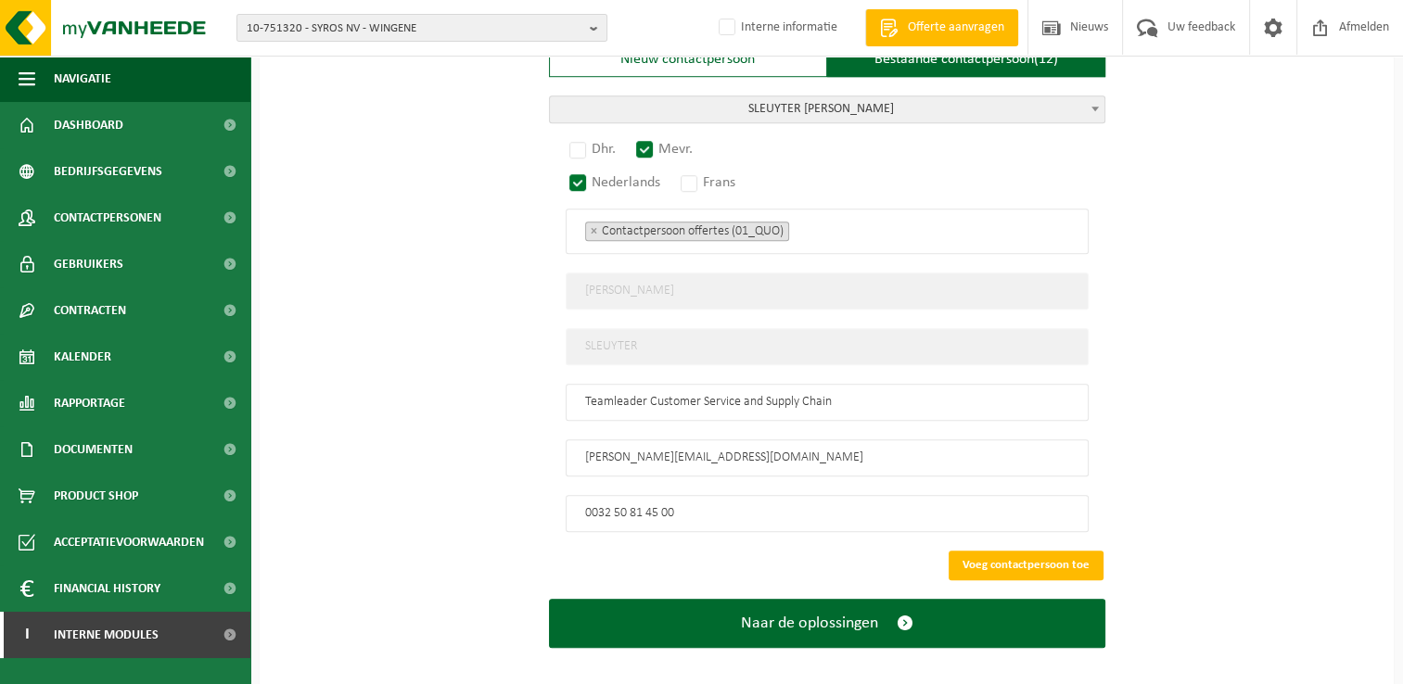
scroll to position [1350, 0]
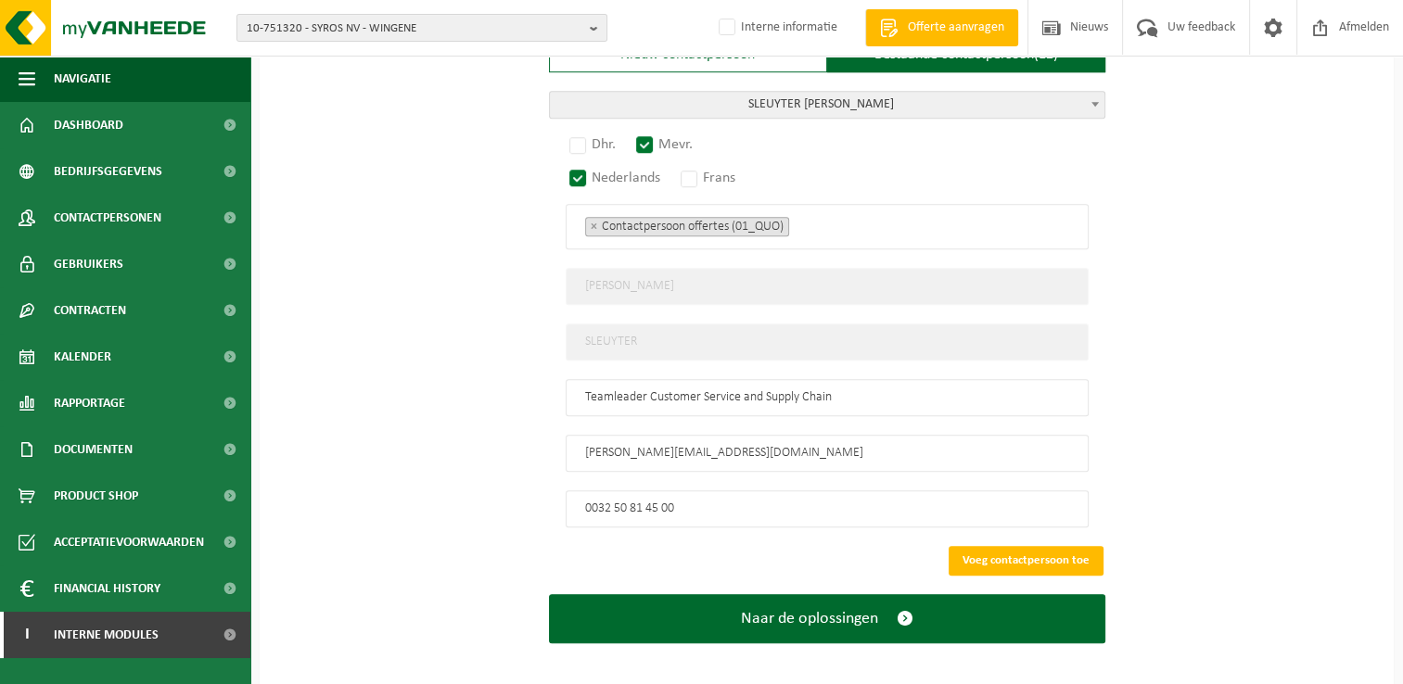
type input "Teamleader Customer Service and Supply Chain"
click at [1053, 546] on button "Voeg contactpersoon toe" at bounding box center [1026, 561] width 155 height 30
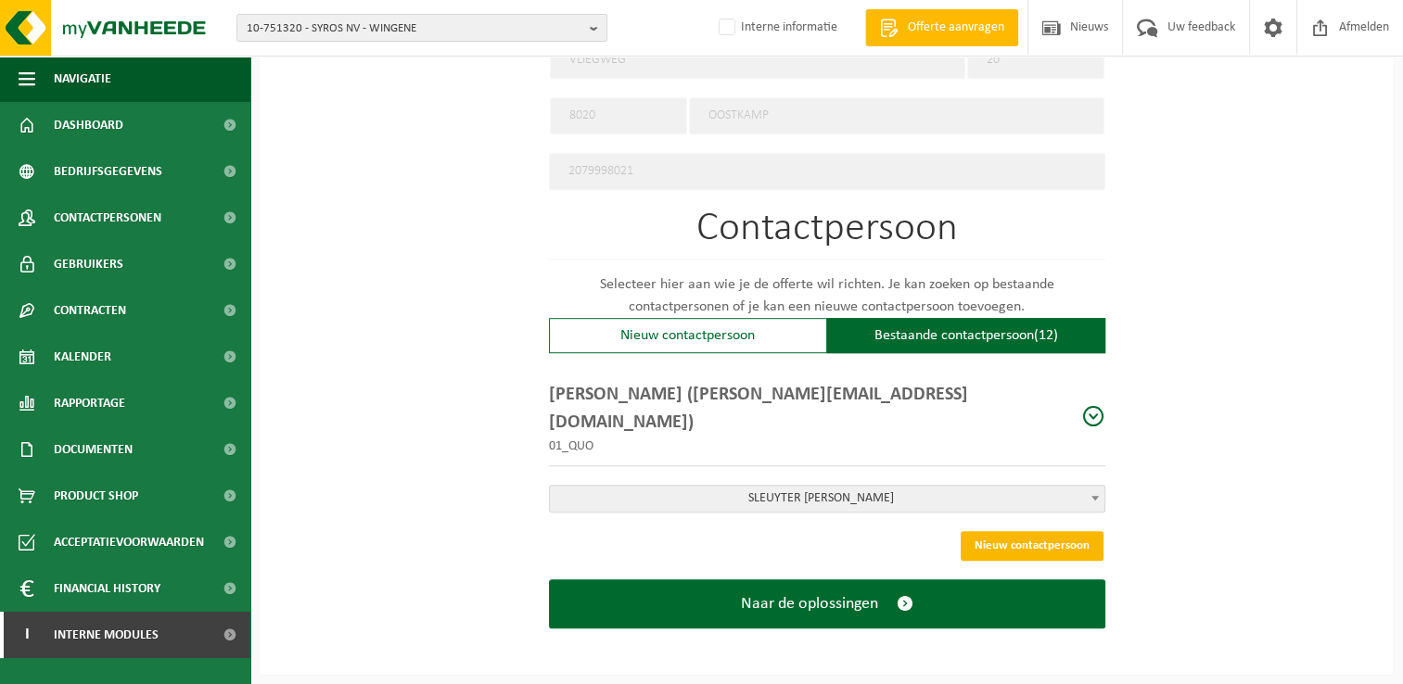
scroll to position [1031, 0]
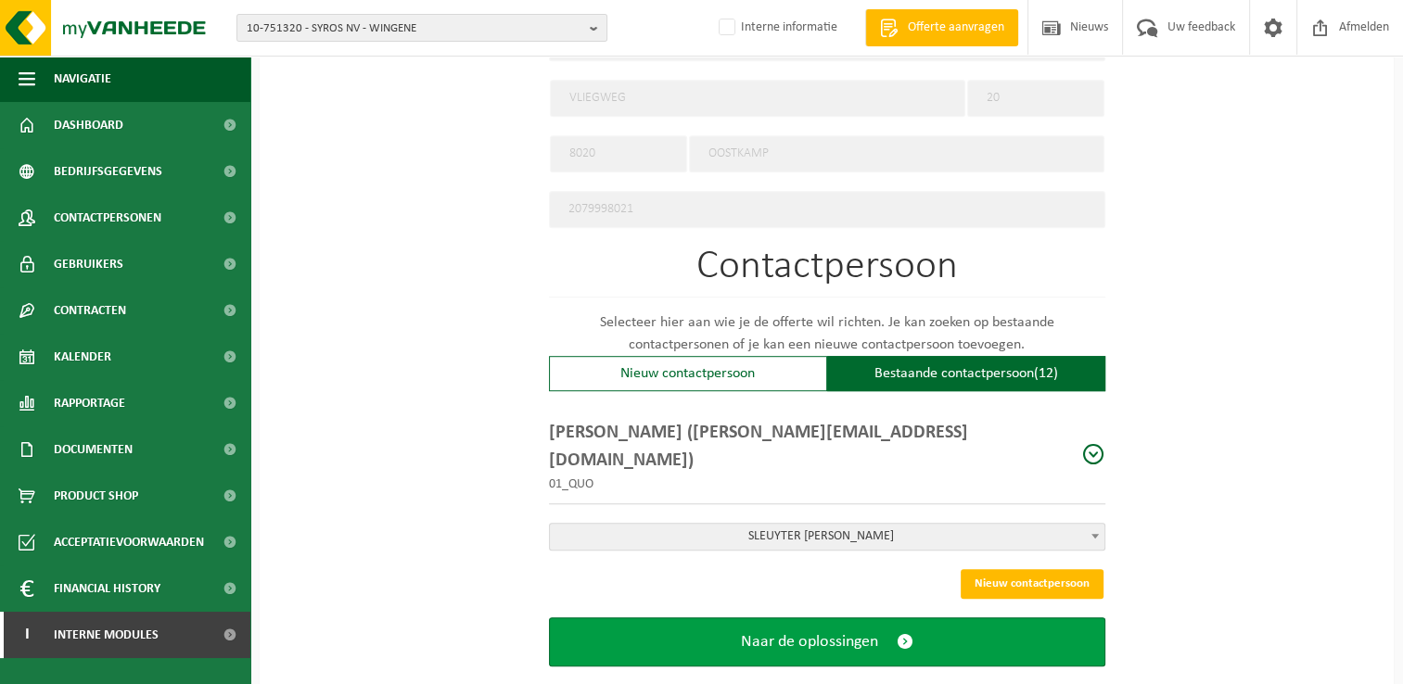
click at [875, 632] on span "Naar de oplossingen" at bounding box center [809, 641] width 137 height 19
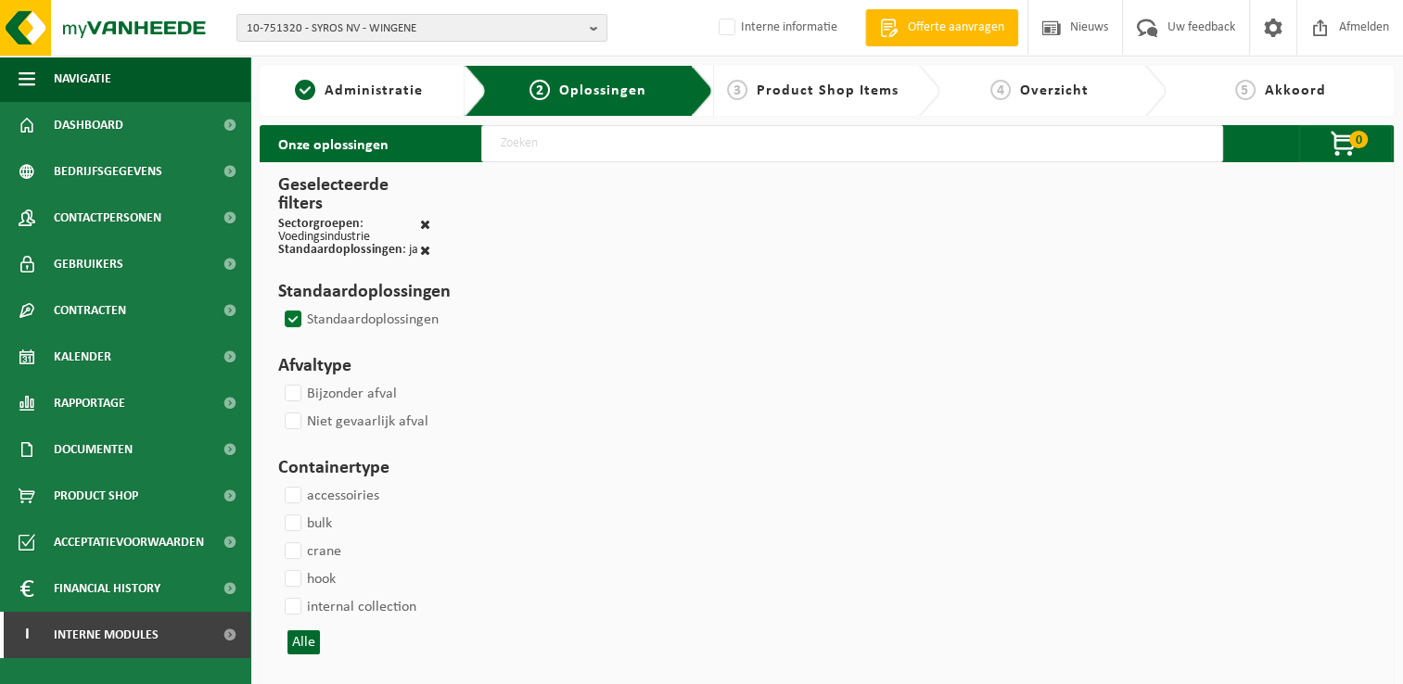
select select
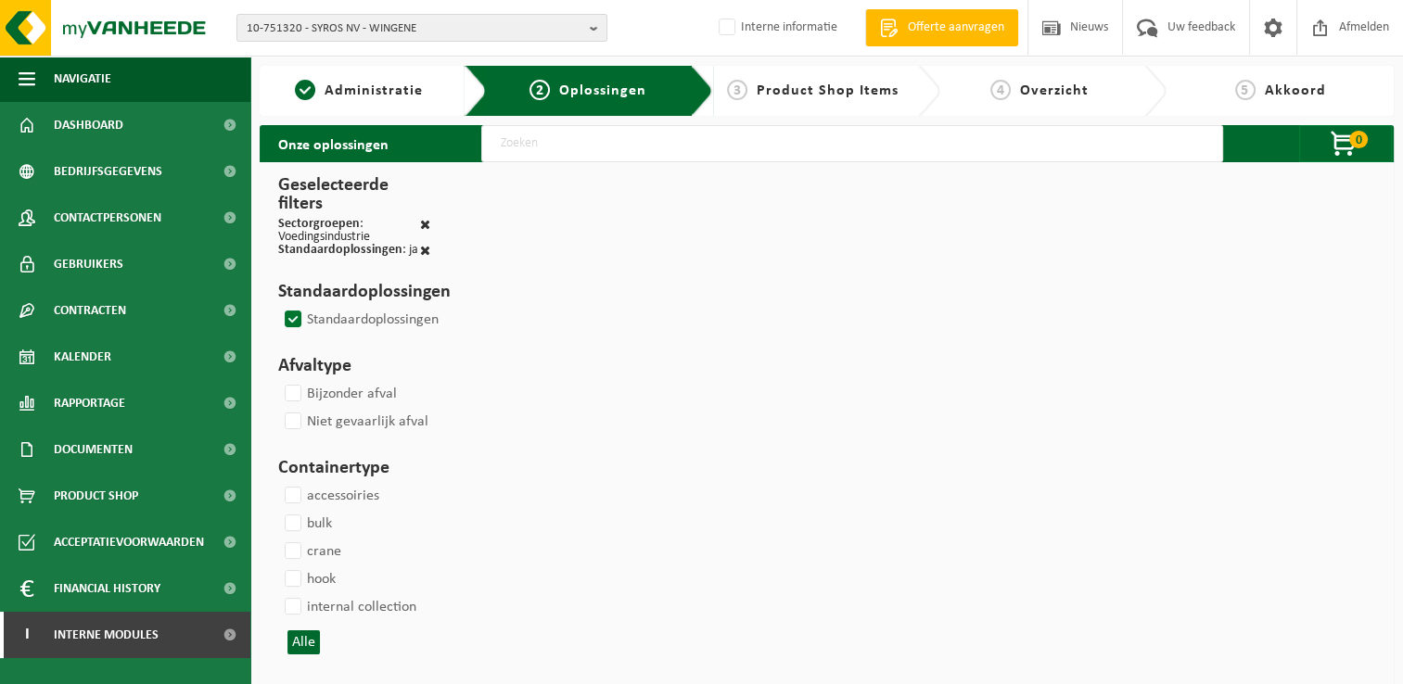
select select
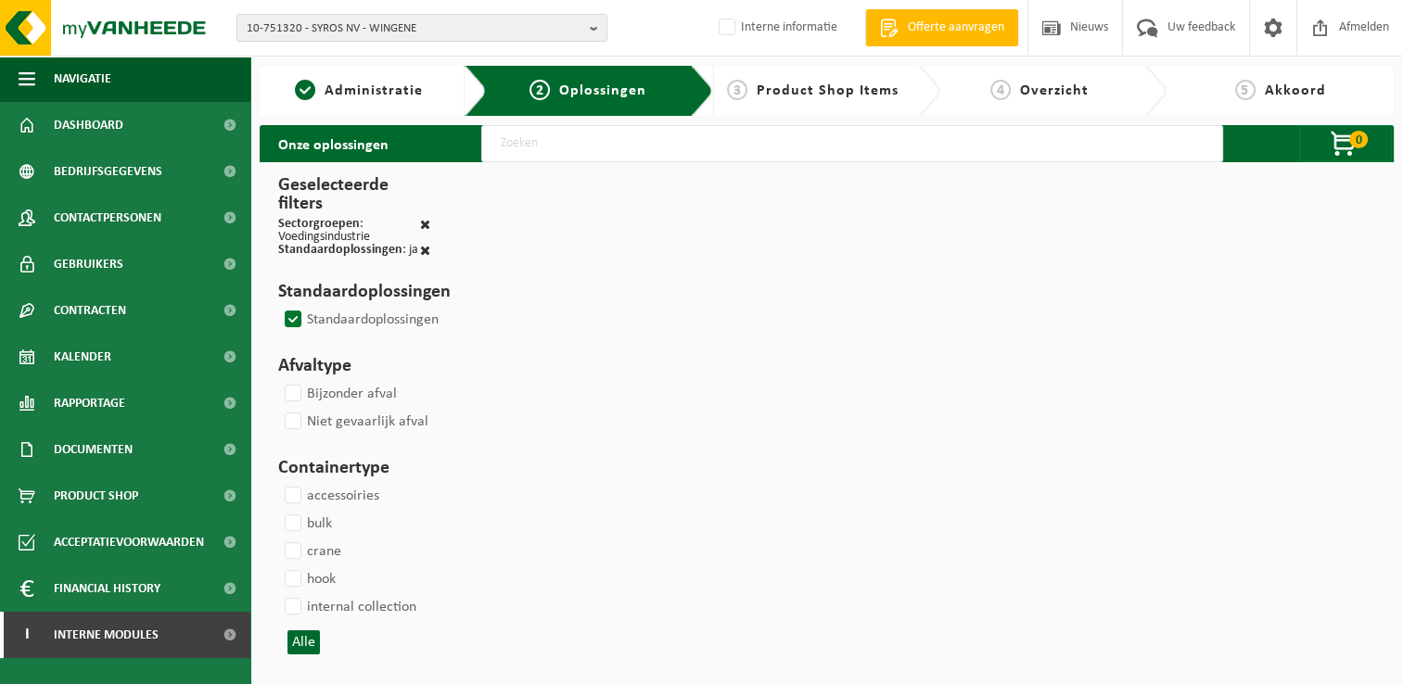
select select
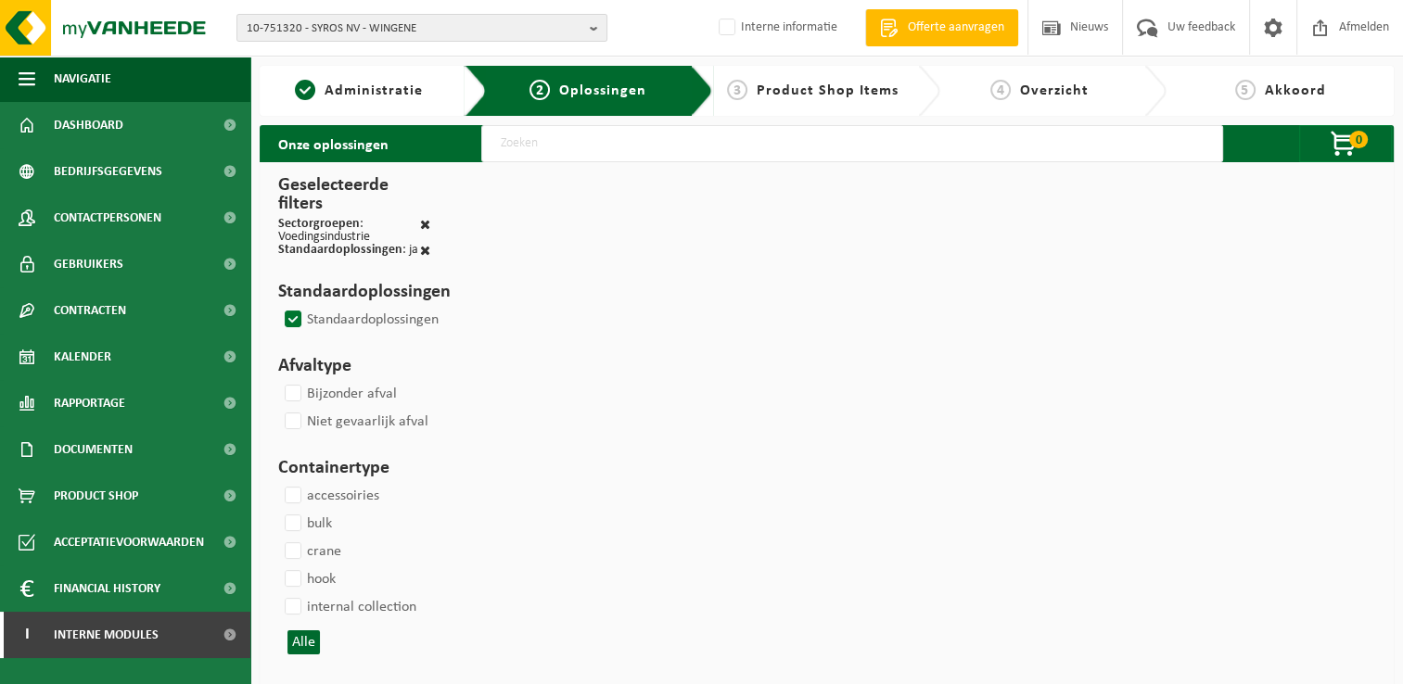
select select
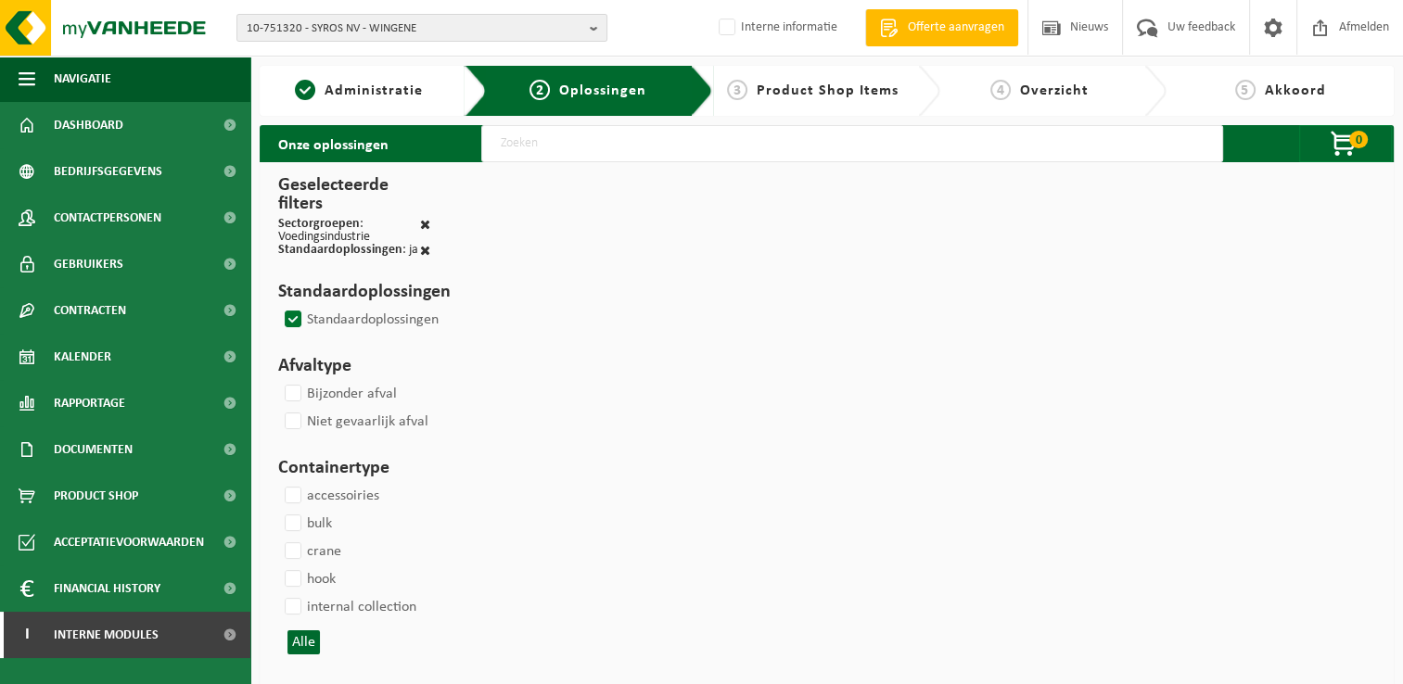
select select
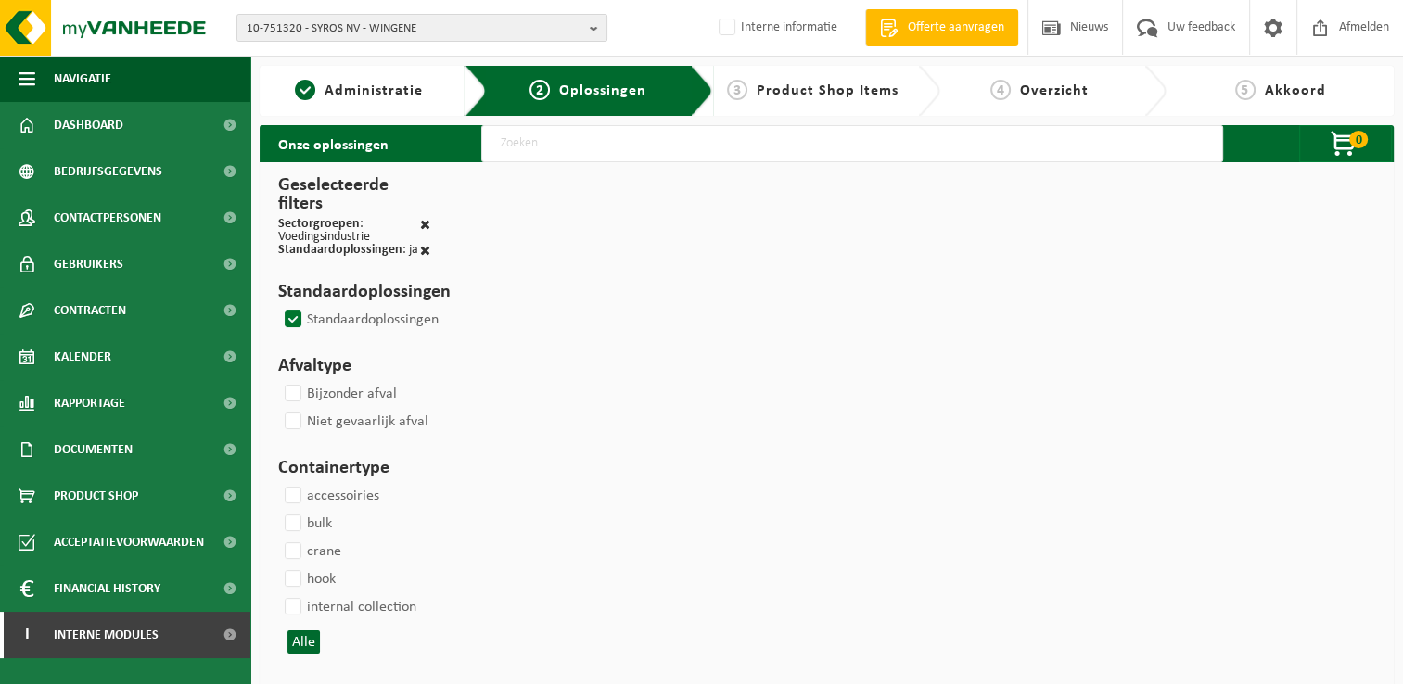
select select
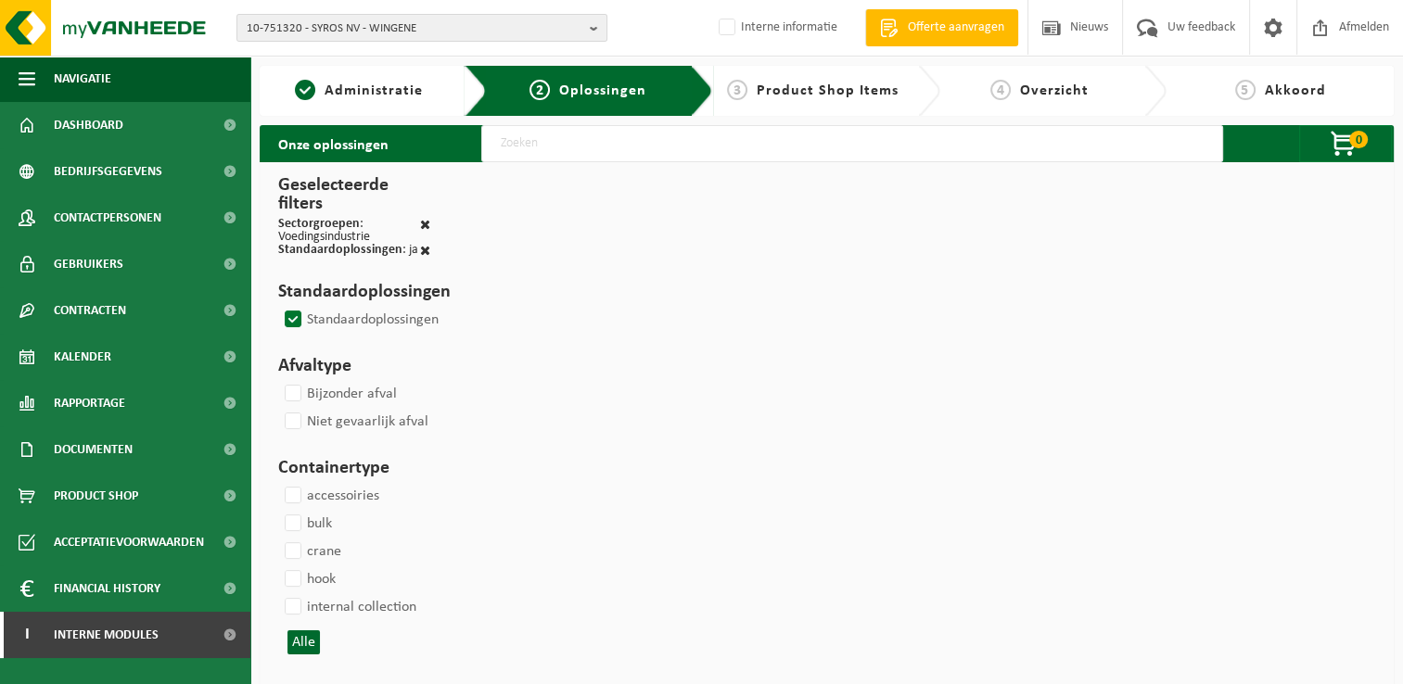
select select
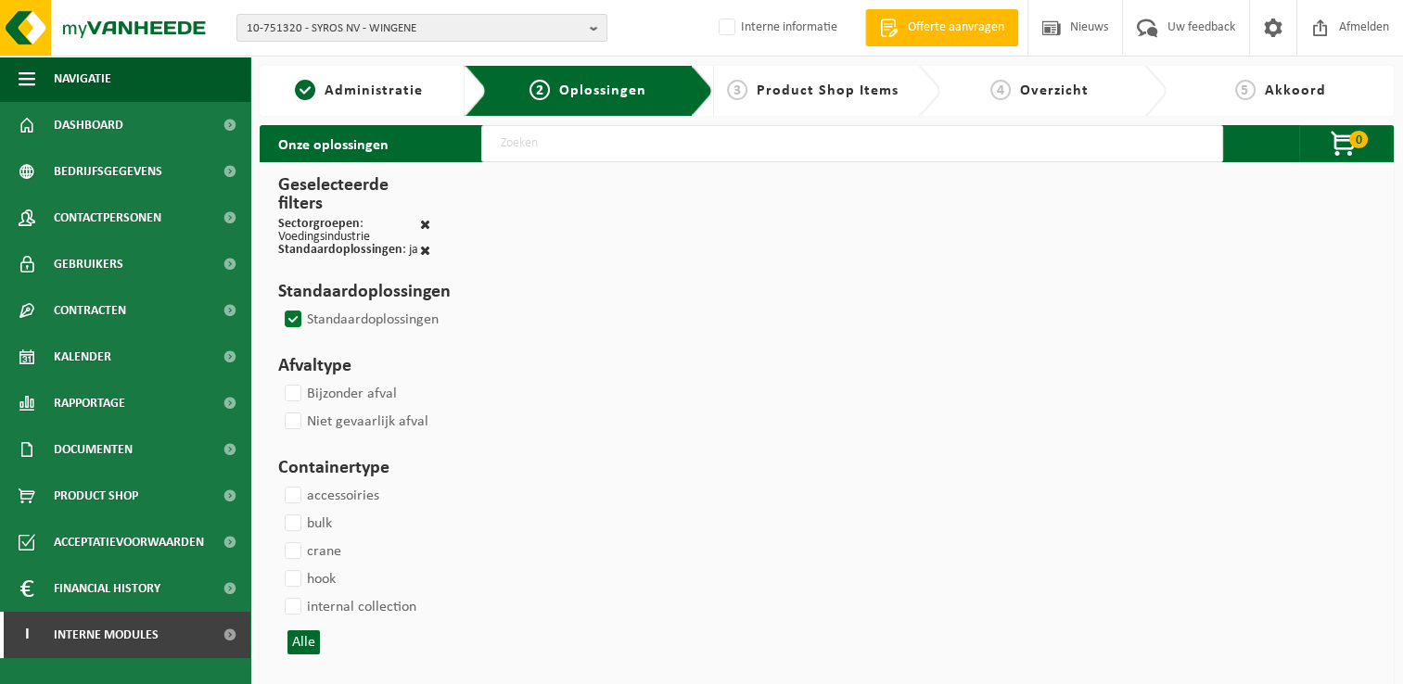
select select
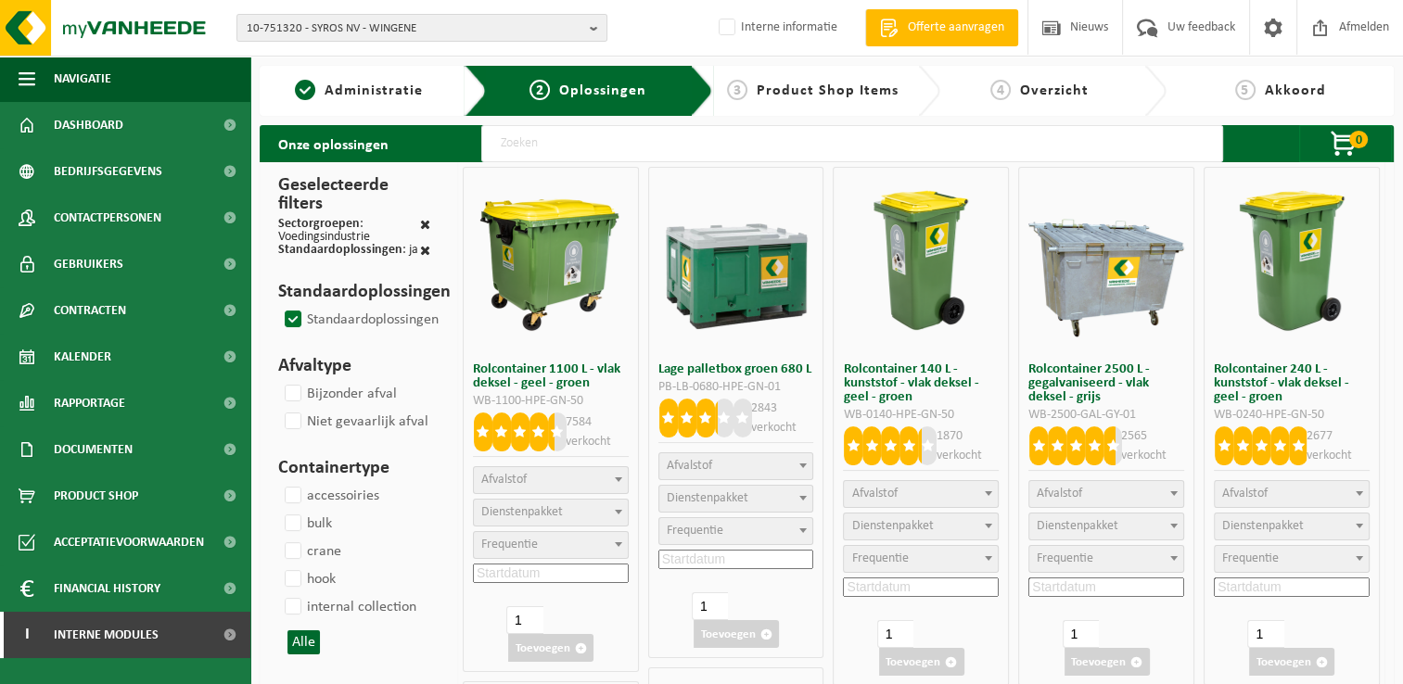
click at [294, 317] on label "Standaardoplossingen" at bounding box center [360, 320] width 158 height 28
click at [278, 306] on input "Standaardoplossingen" at bounding box center [277, 305] width 1 height 1
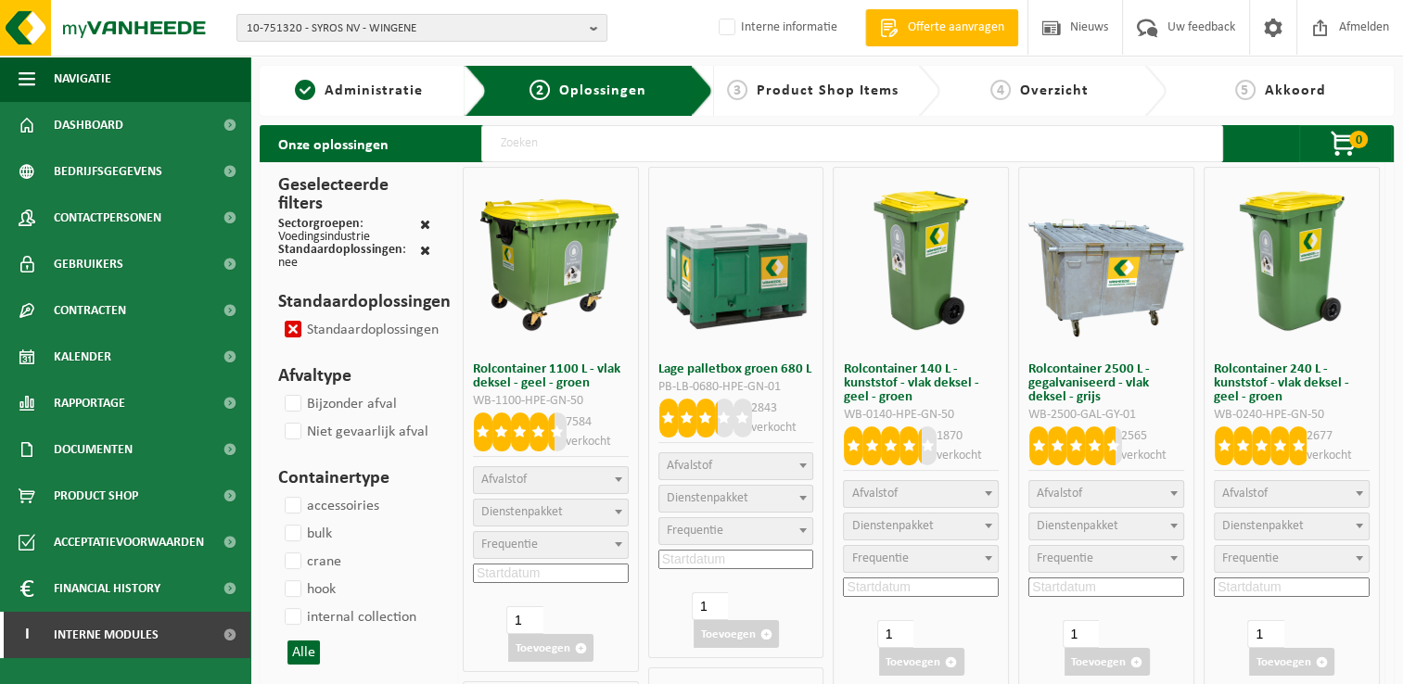
click at [297, 326] on label "Standaardoplossingen" at bounding box center [360, 330] width 158 height 28
click at [278, 316] on input "Standaardoplossingen" at bounding box center [277, 315] width 1 height 1
checkbox input "false"
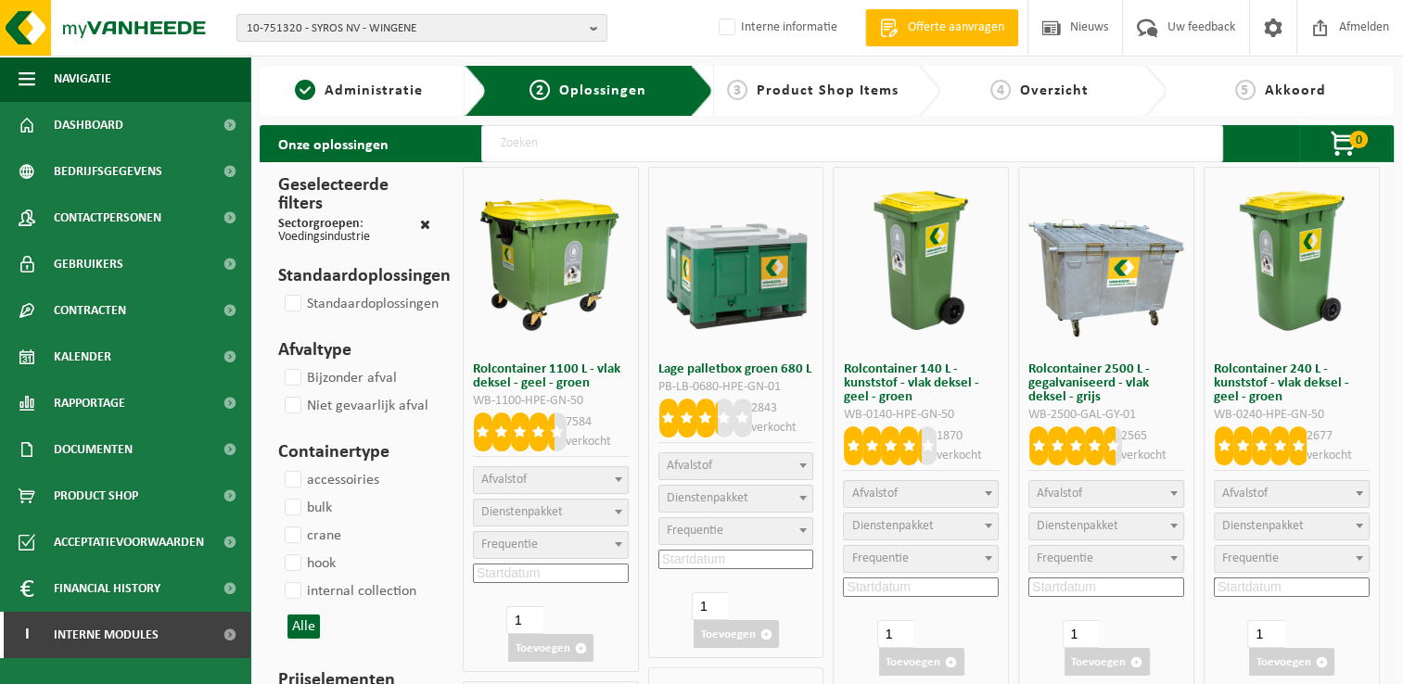
click at [620, 146] on input "text" at bounding box center [852, 143] width 742 height 37
type input "04-000130"
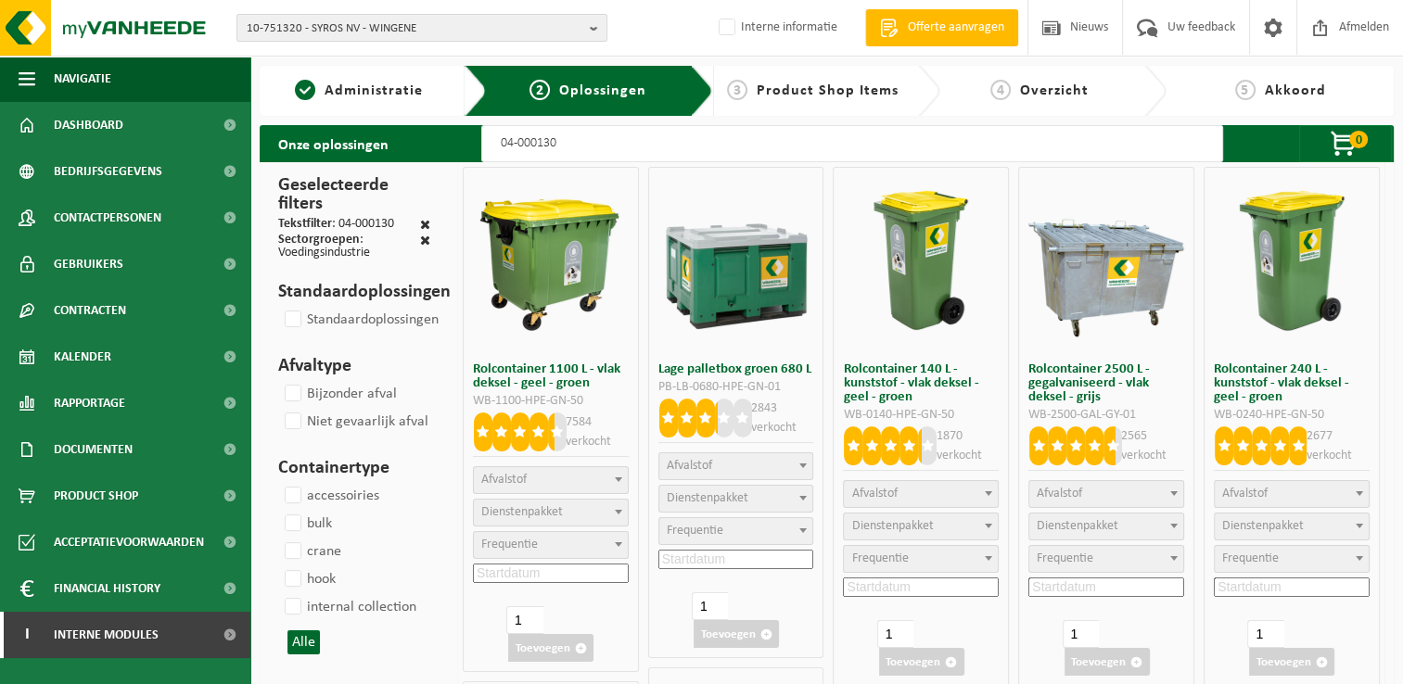
select select
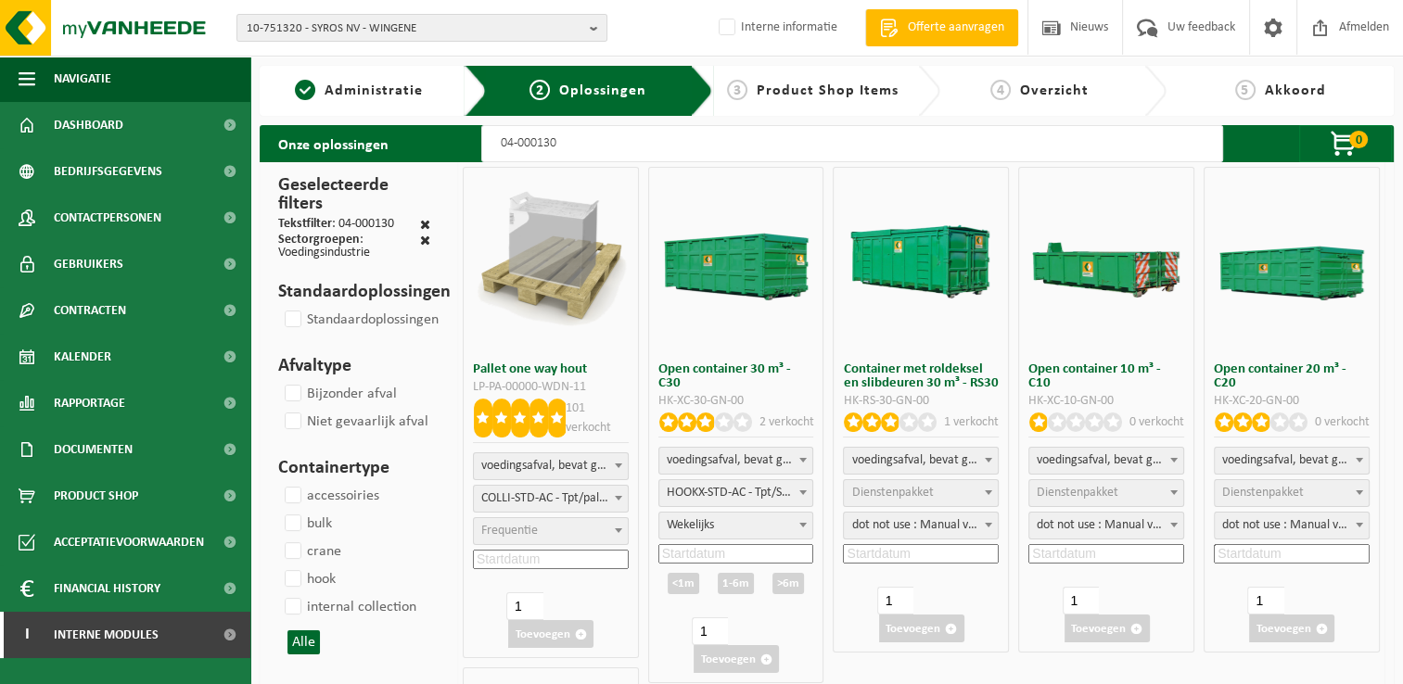
select select
select select "7"
select select "8"
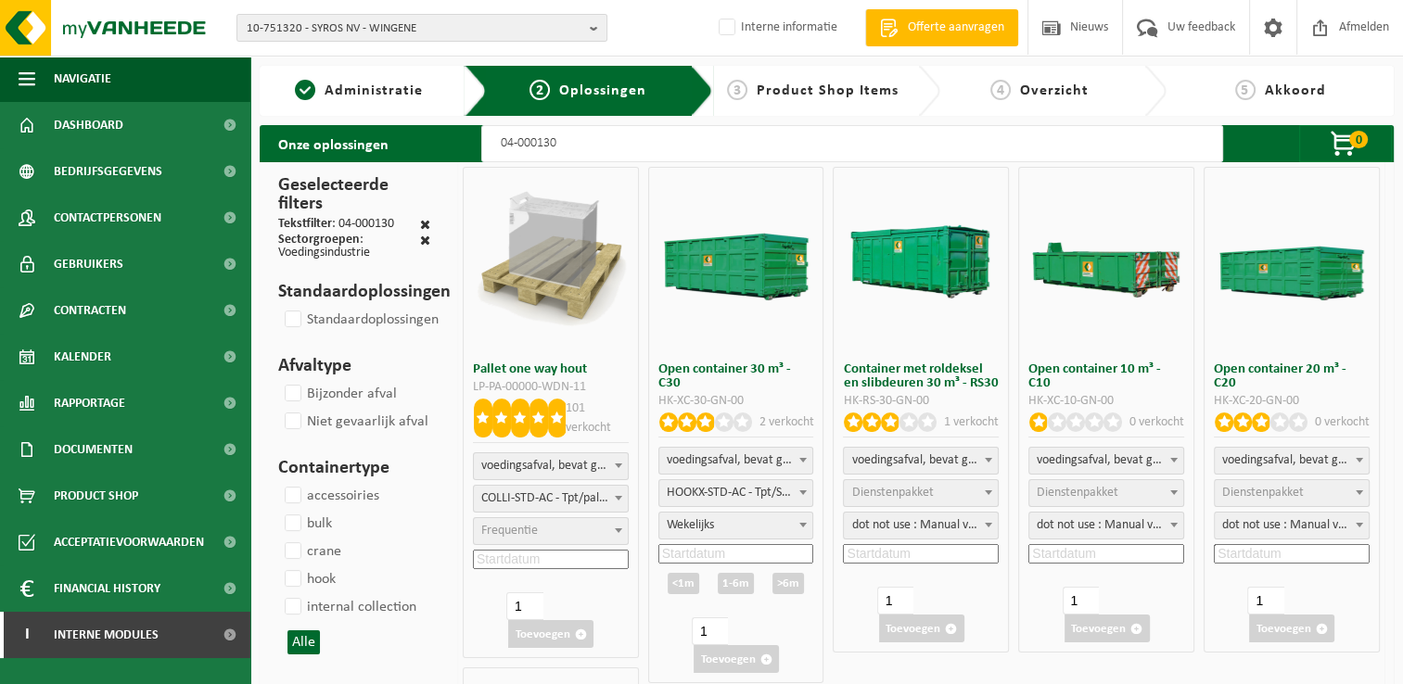
select select "7"
select select "8"
select select "7"
select select
select select "7"
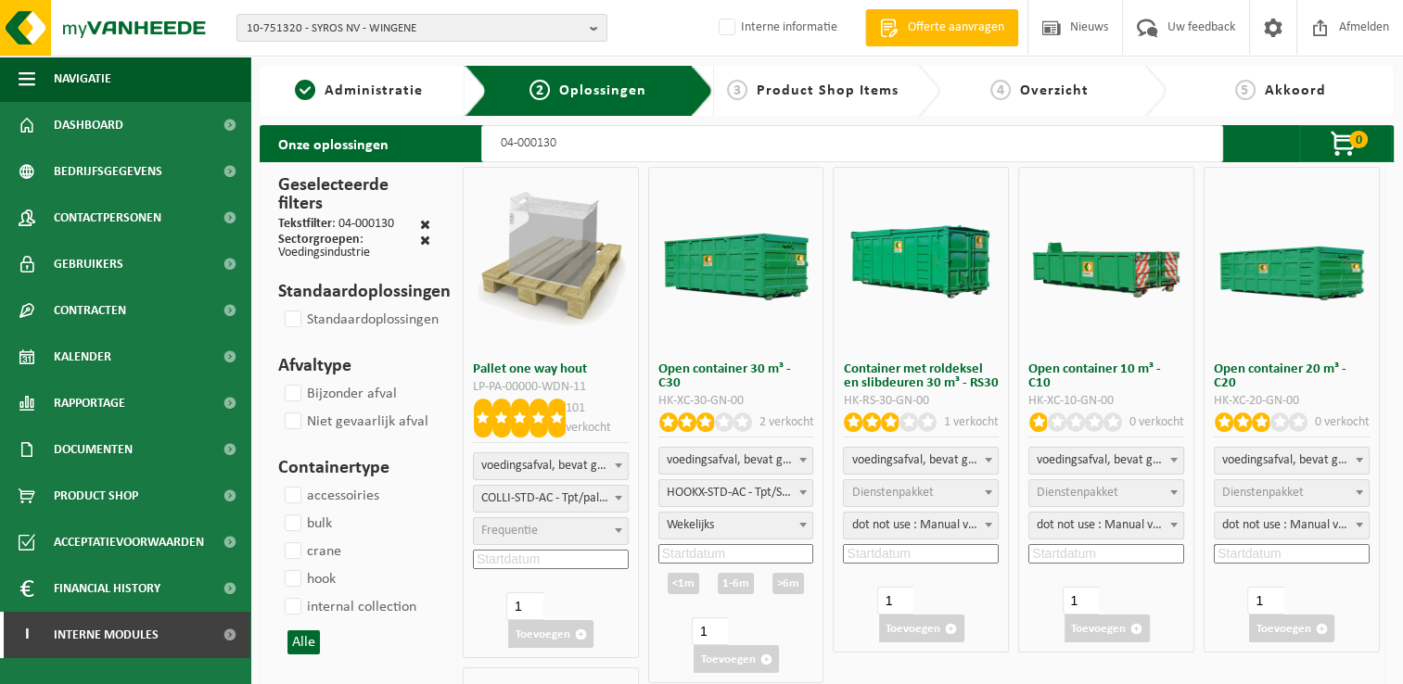
select select "8"
select select "24"
select select
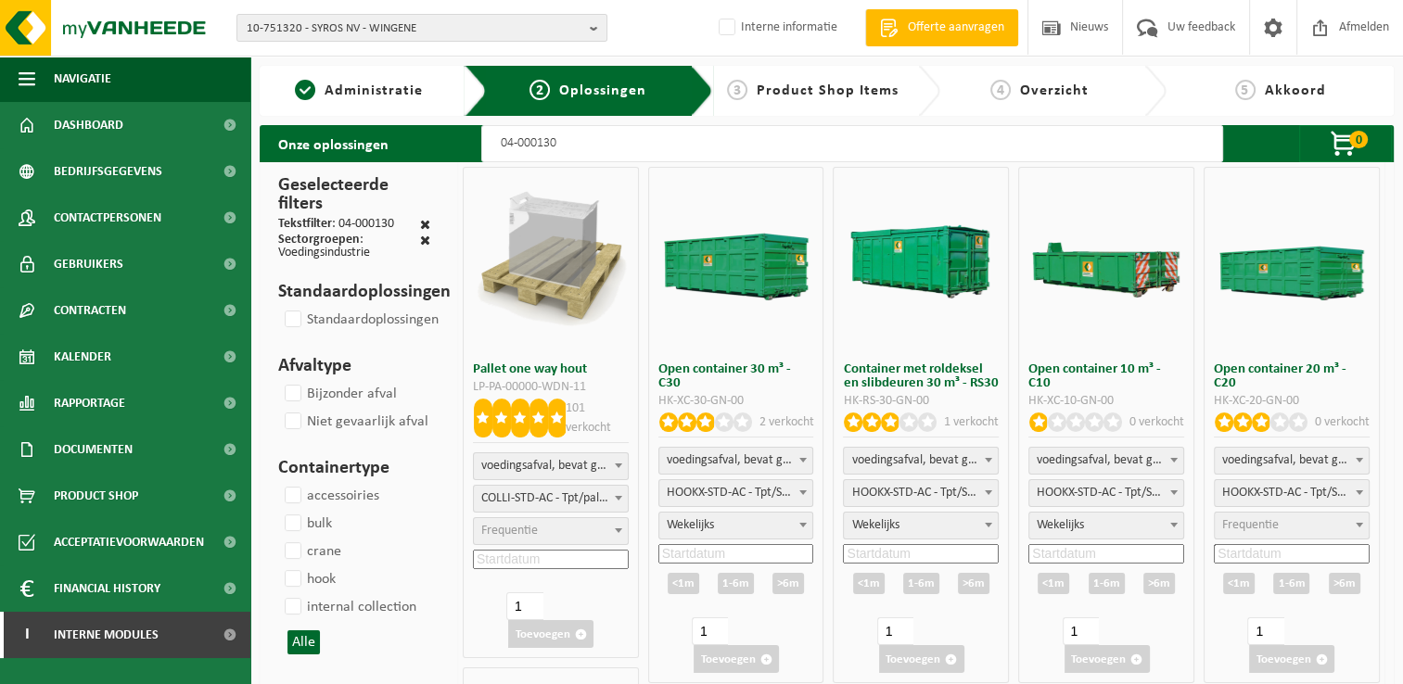
select select "25"
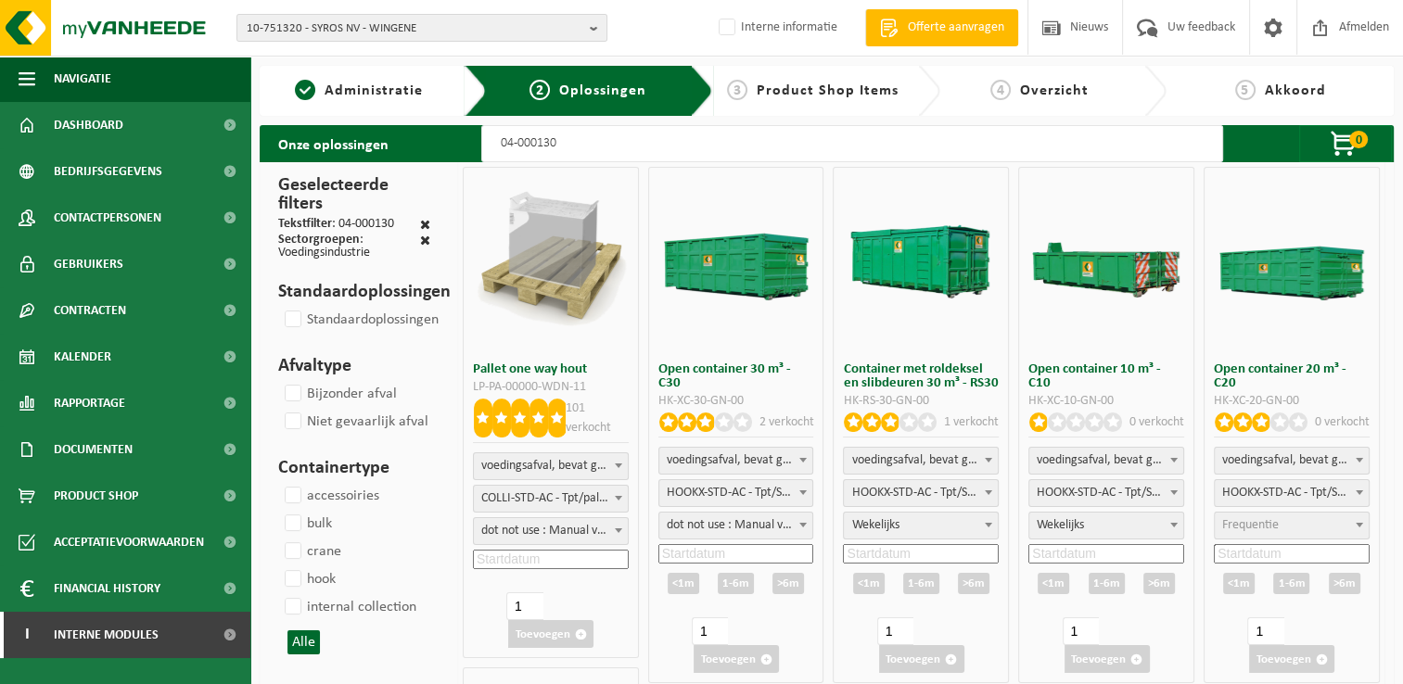
select select "25"
type input "04-000130"
click at [530, 561] on input at bounding box center [551, 559] width 156 height 19
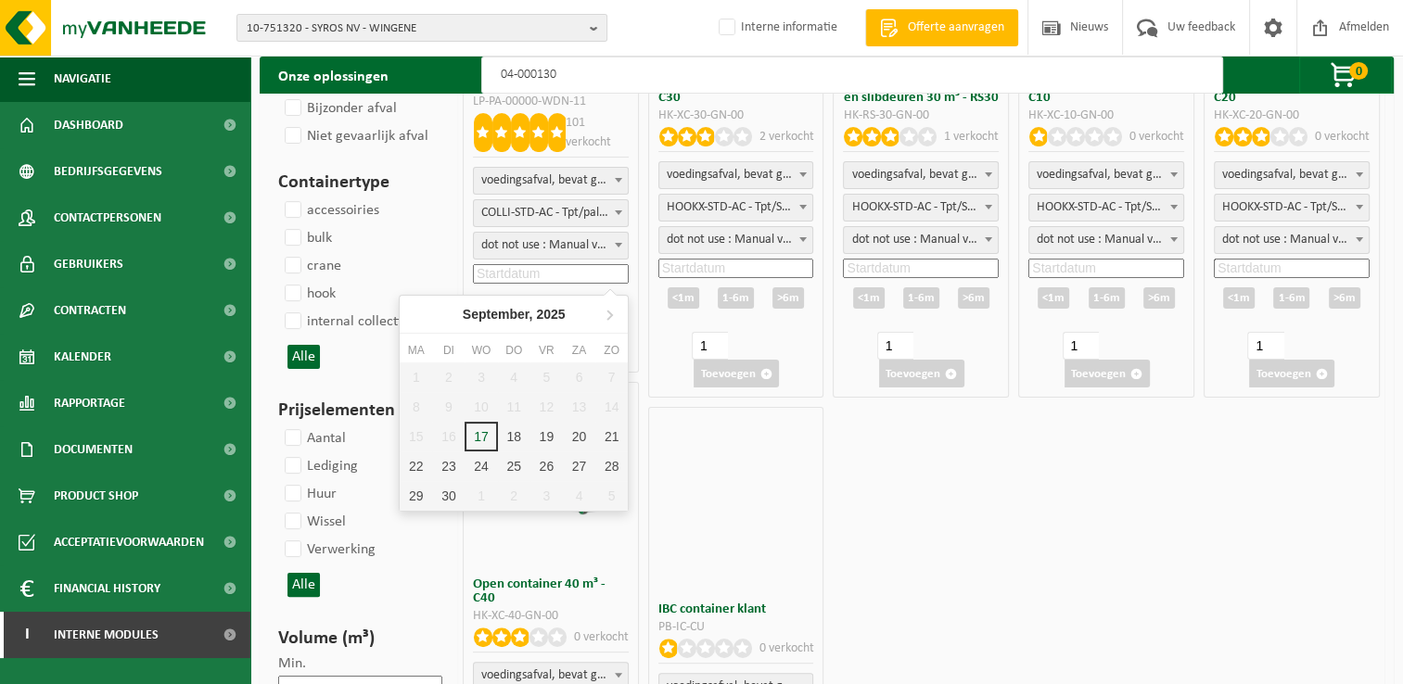
scroll to position [371, 0]
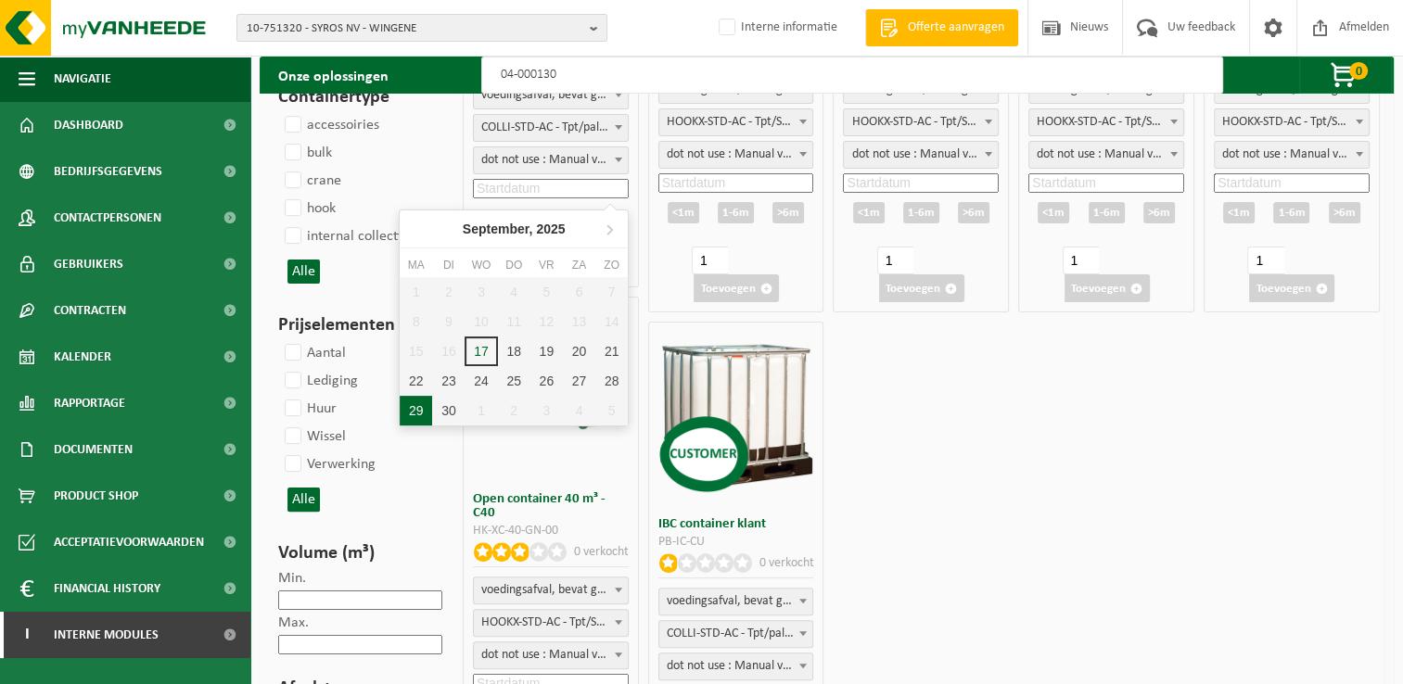
click at [416, 409] on div "29" at bounding box center [416, 411] width 32 height 30
type input "2025-09-29"
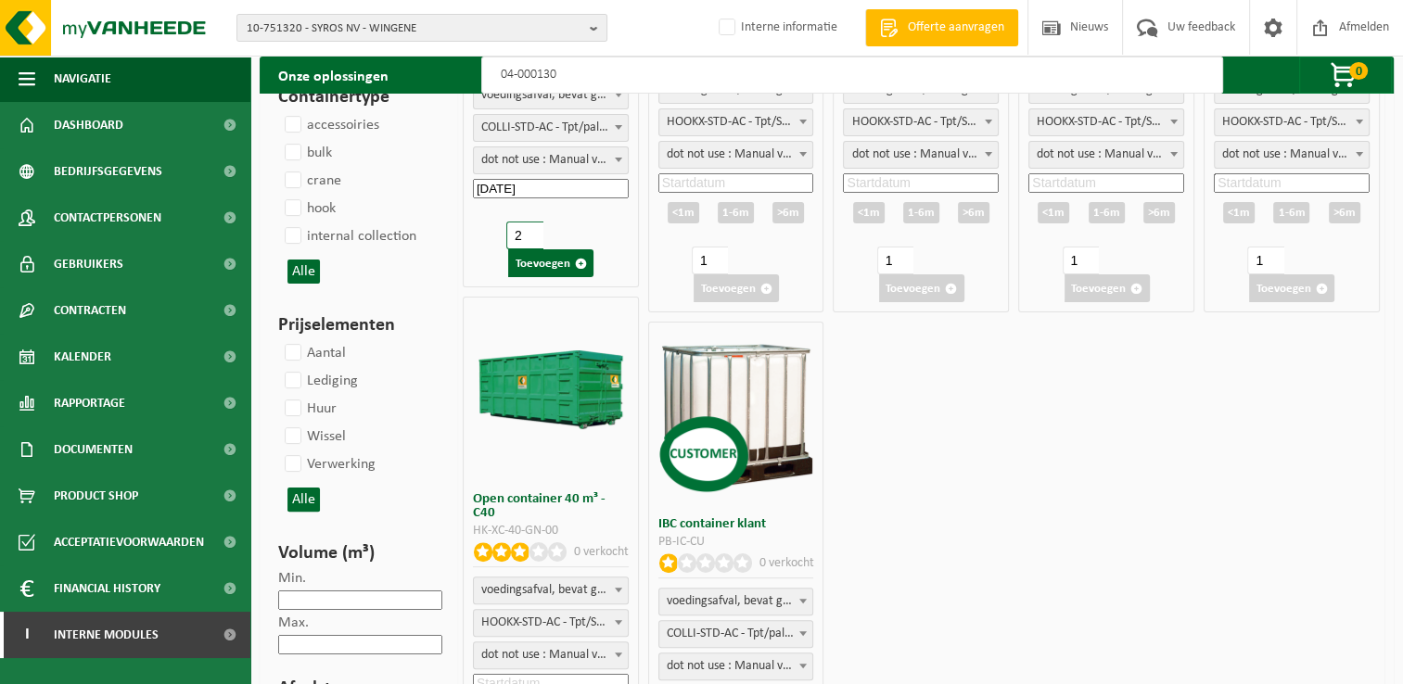
click at [530, 228] on input "2" at bounding box center [524, 236] width 36 height 28
click at [530, 228] on input "3" at bounding box center [524, 236] width 36 height 28
click at [530, 228] on input "4" at bounding box center [524, 236] width 36 height 28
click at [530, 228] on input "5" at bounding box center [524, 236] width 36 height 28
click at [530, 228] on input "6" at bounding box center [524, 236] width 36 height 28
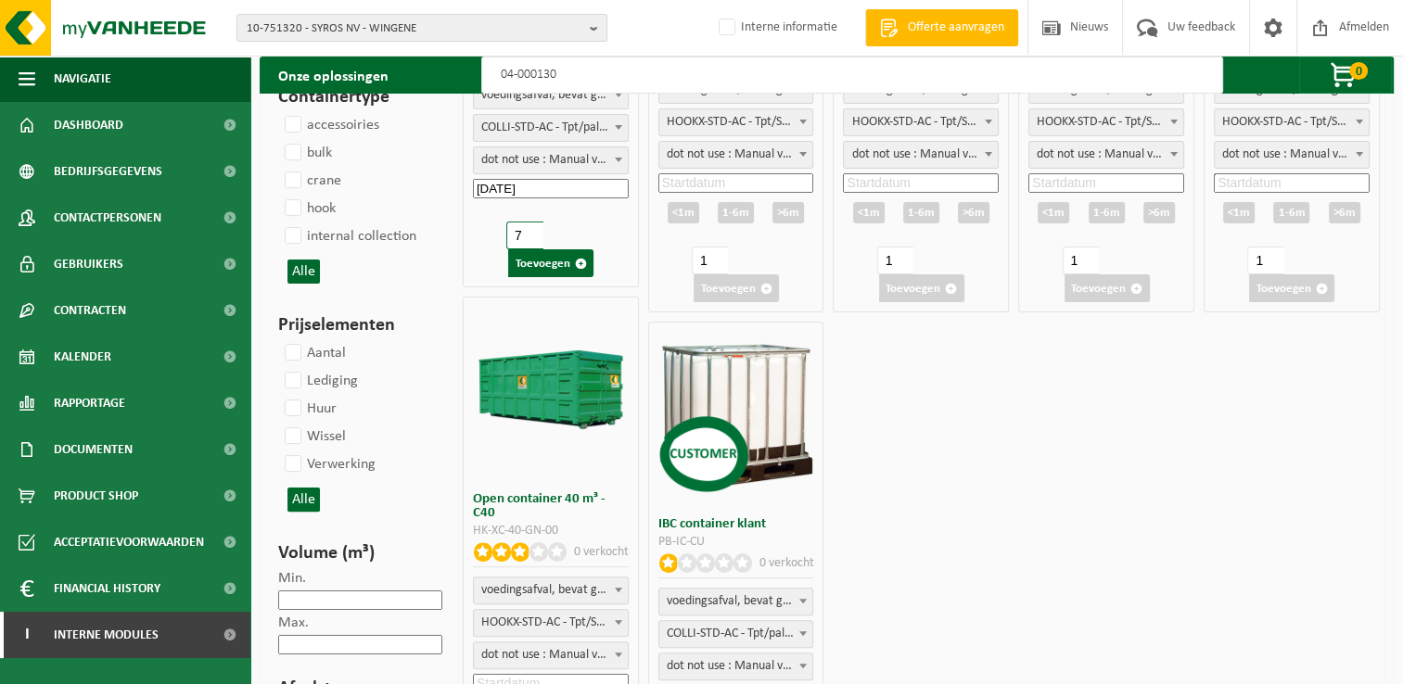
click at [530, 228] on input "7" at bounding box center [524, 236] width 36 height 28
click at [530, 228] on input "8" at bounding box center [524, 236] width 36 height 28
click at [530, 228] on input "9" at bounding box center [524, 236] width 36 height 28
click at [530, 228] on input "10" at bounding box center [524, 236] width 36 height 28
click at [530, 228] on input "11" at bounding box center [524, 236] width 36 height 28
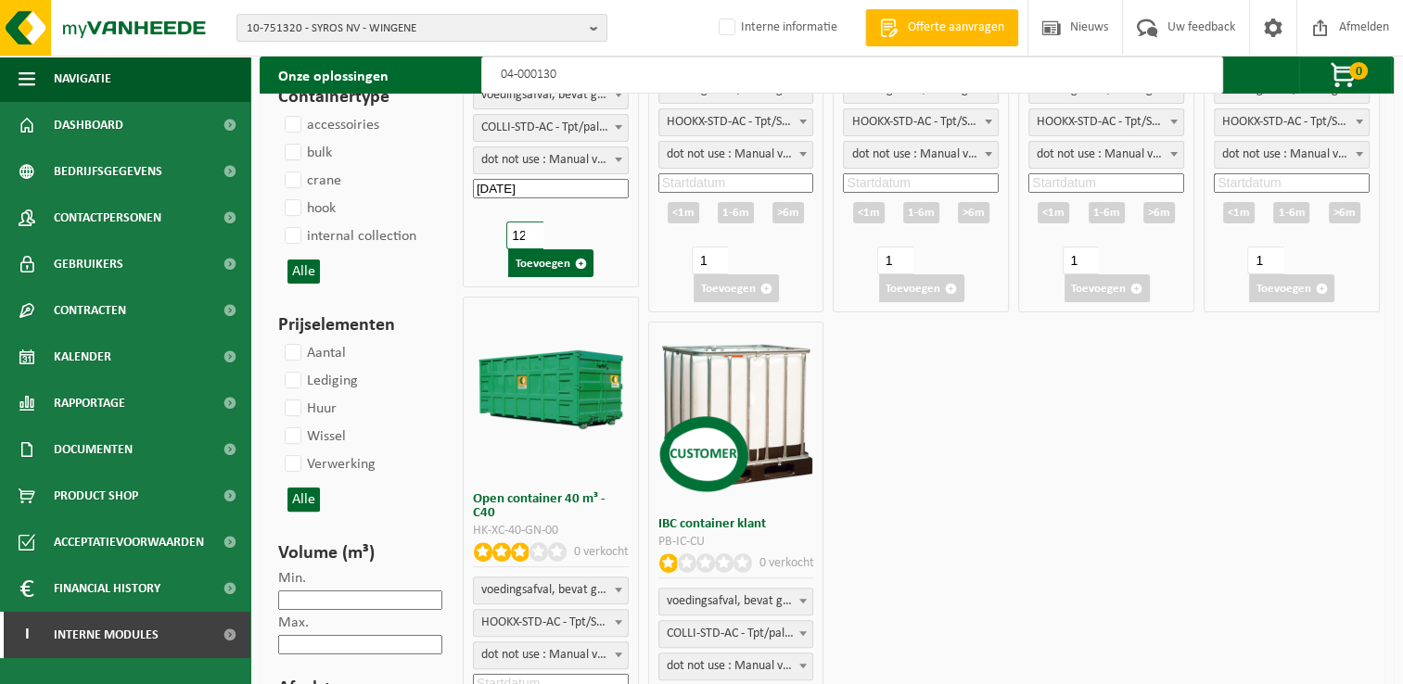
click at [530, 228] on input "12" at bounding box center [524, 236] width 36 height 28
click at [530, 228] on input "13" at bounding box center [524, 236] width 36 height 28
click at [530, 228] on input "14" at bounding box center [524, 236] width 36 height 28
click at [530, 228] on input "15" at bounding box center [524, 236] width 36 height 28
click at [530, 228] on input "16" at bounding box center [524, 236] width 36 height 28
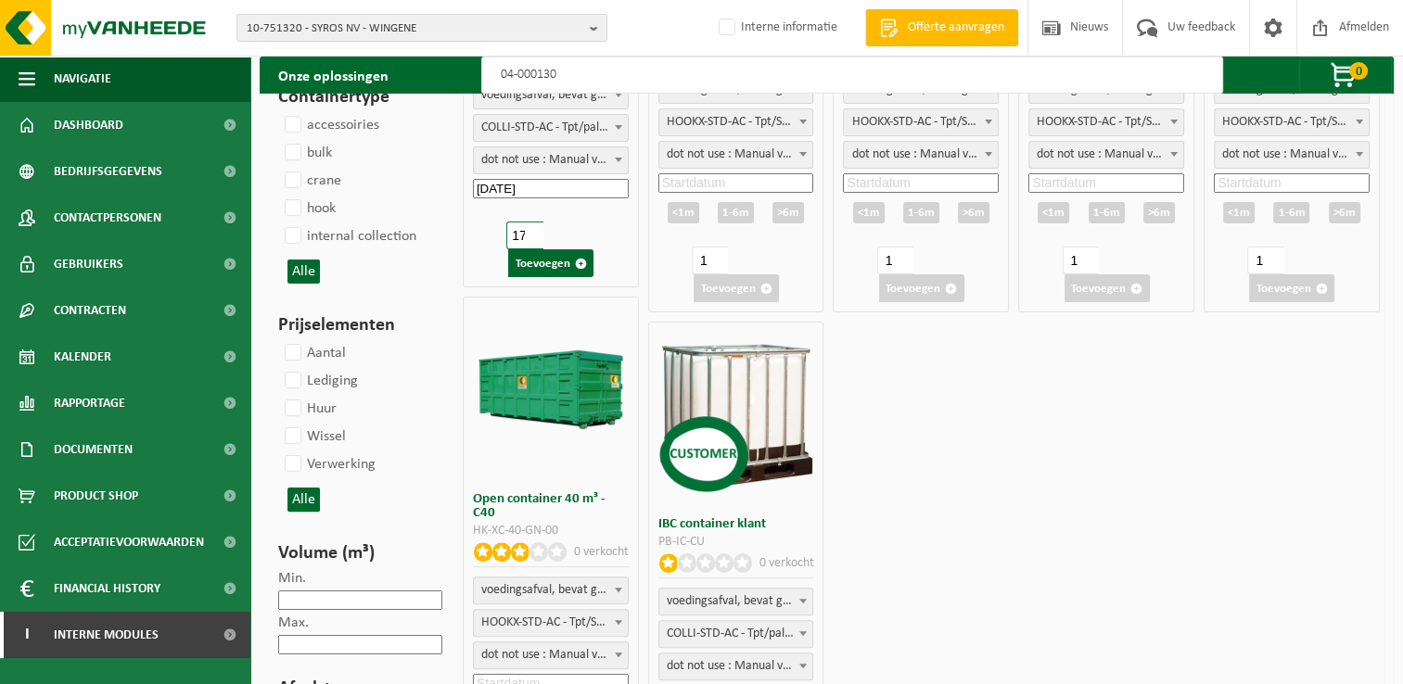
click at [530, 228] on input "17" at bounding box center [524, 236] width 36 height 28
click at [530, 228] on input "18" at bounding box center [524, 236] width 36 height 28
click at [530, 228] on input "19" at bounding box center [524, 236] width 36 height 28
type input "20"
click at [530, 228] on input "20" at bounding box center [524, 236] width 36 height 28
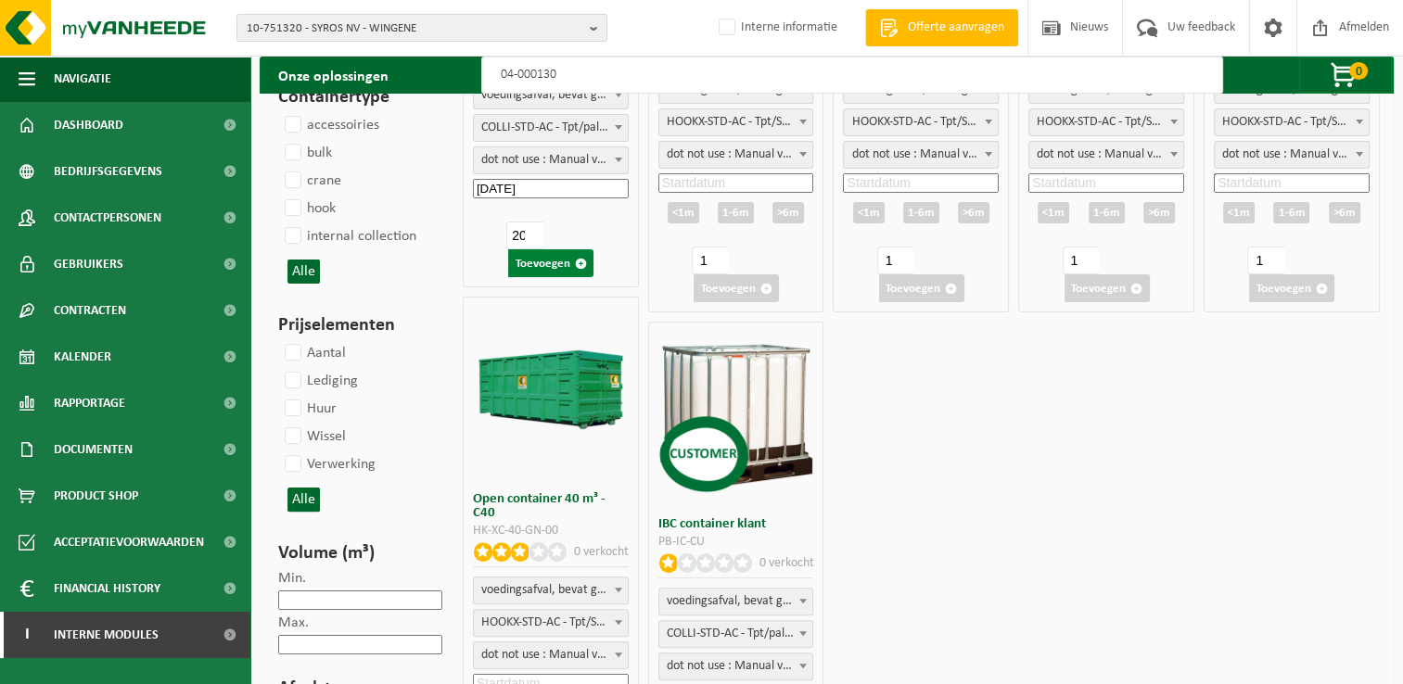
click at [556, 263] on button "Toevoegen" at bounding box center [550, 263] width 85 height 28
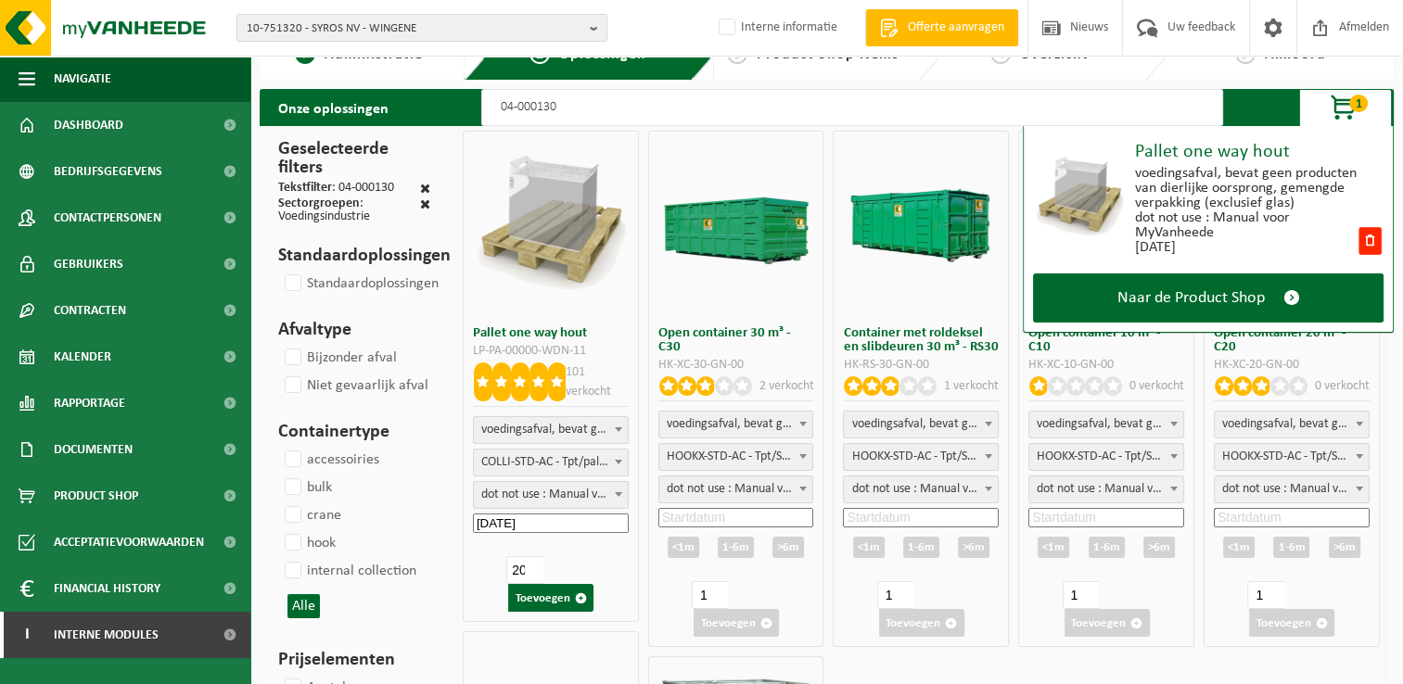
scroll to position [0, 0]
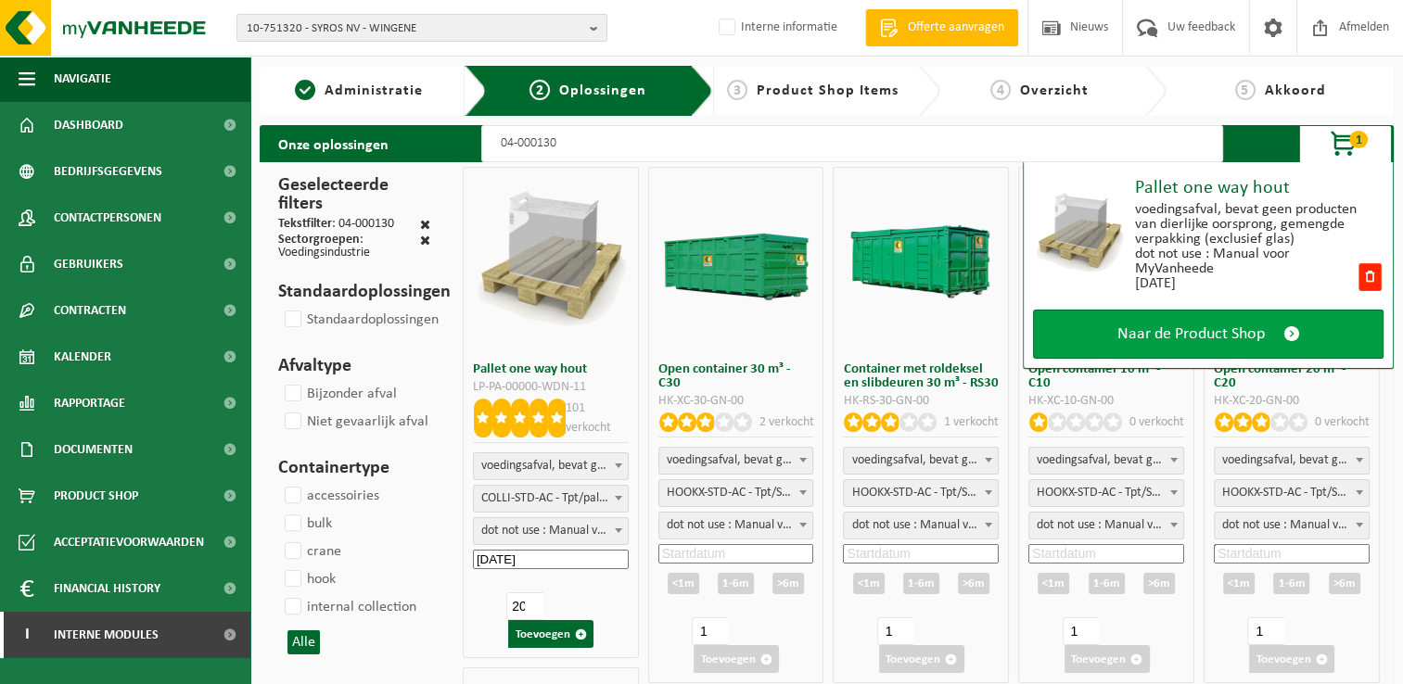
click at [1210, 336] on span "Naar de Product Shop" at bounding box center [1190, 334] width 147 height 19
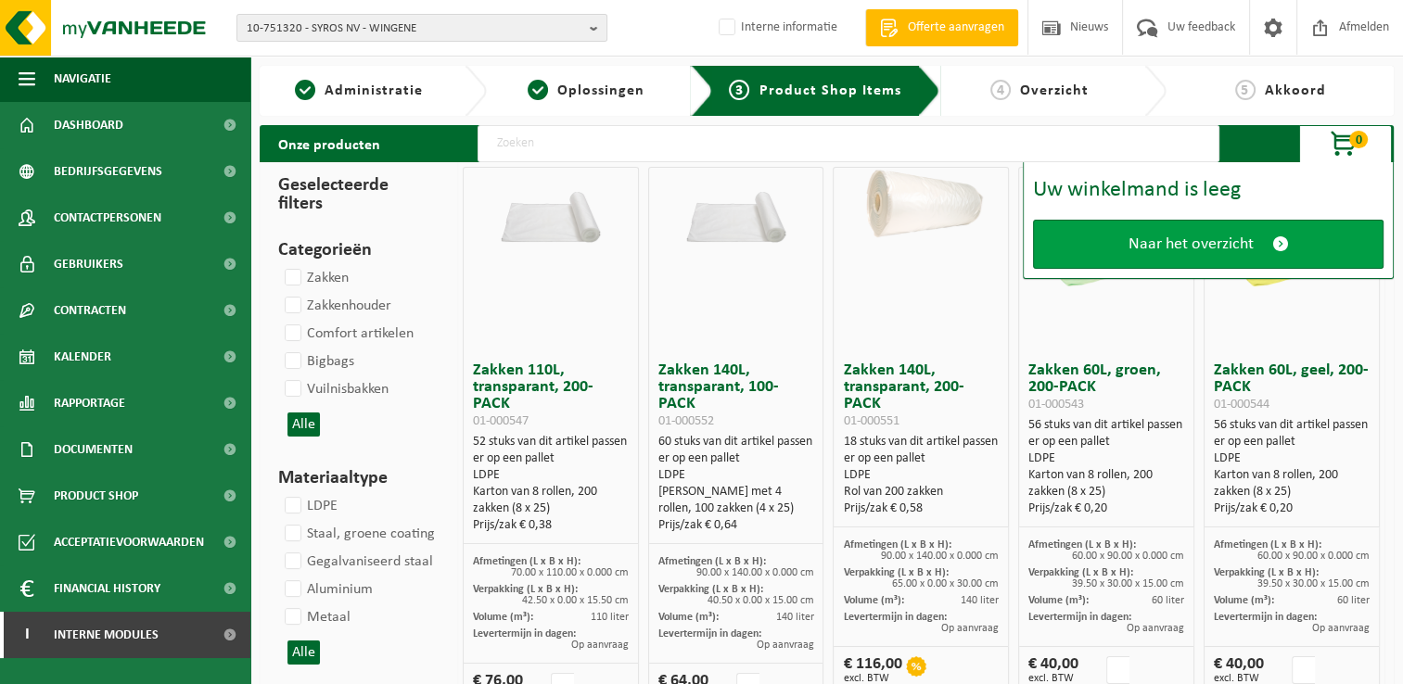
click at [1086, 239] on link "Naar het overzicht" at bounding box center [1208, 244] width 351 height 49
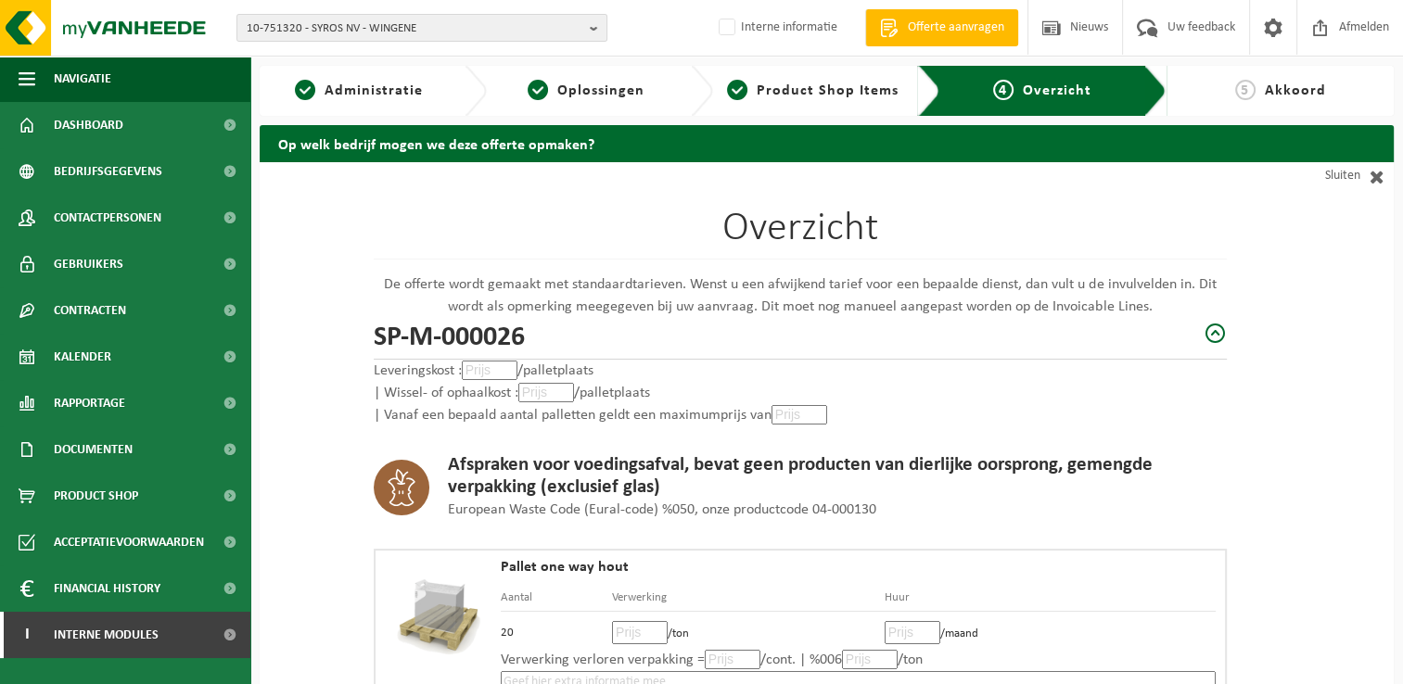
click at [486, 371] on input "number" at bounding box center [490, 370] width 56 height 19
type input "0"
type input "0.0"
click at [545, 395] on input "number" at bounding box center [546, 392] width 56 height 19
click at [799, 415] on input "number" at bounding box center [800, 414] width 56 height 19
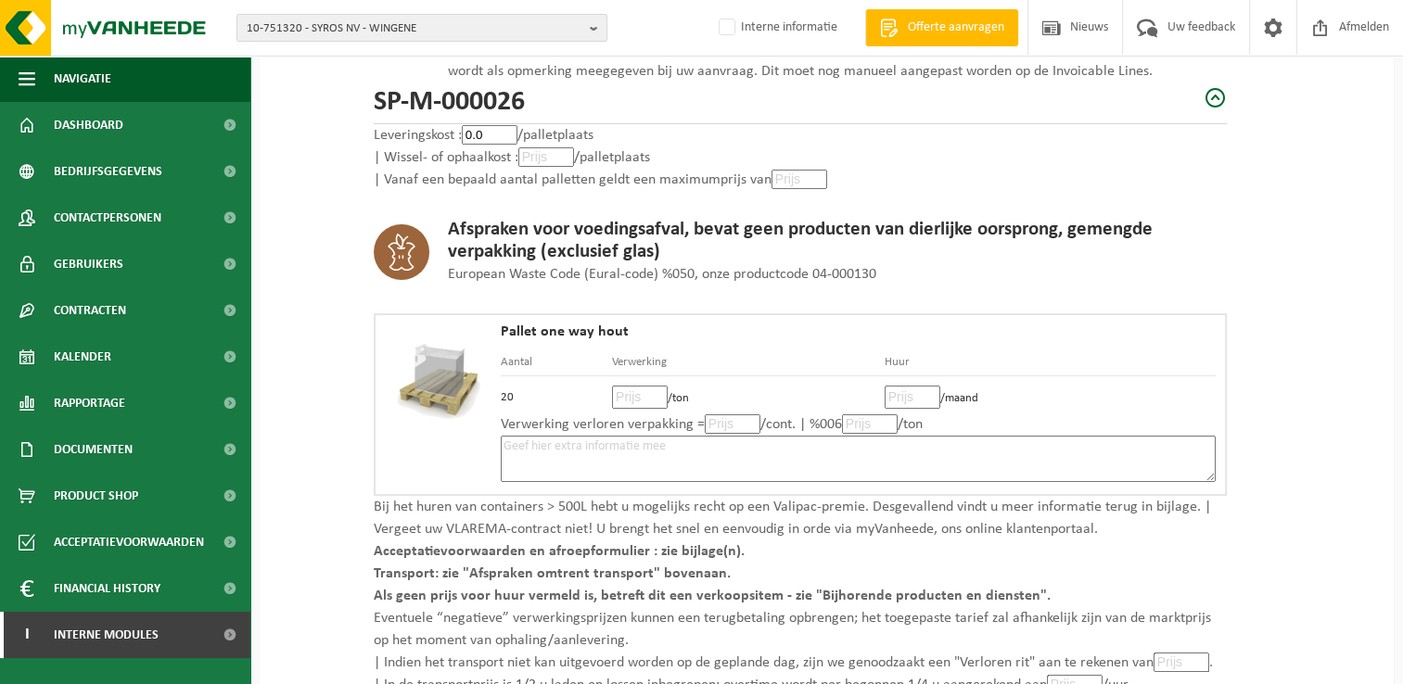
scroll to position [278, 0]
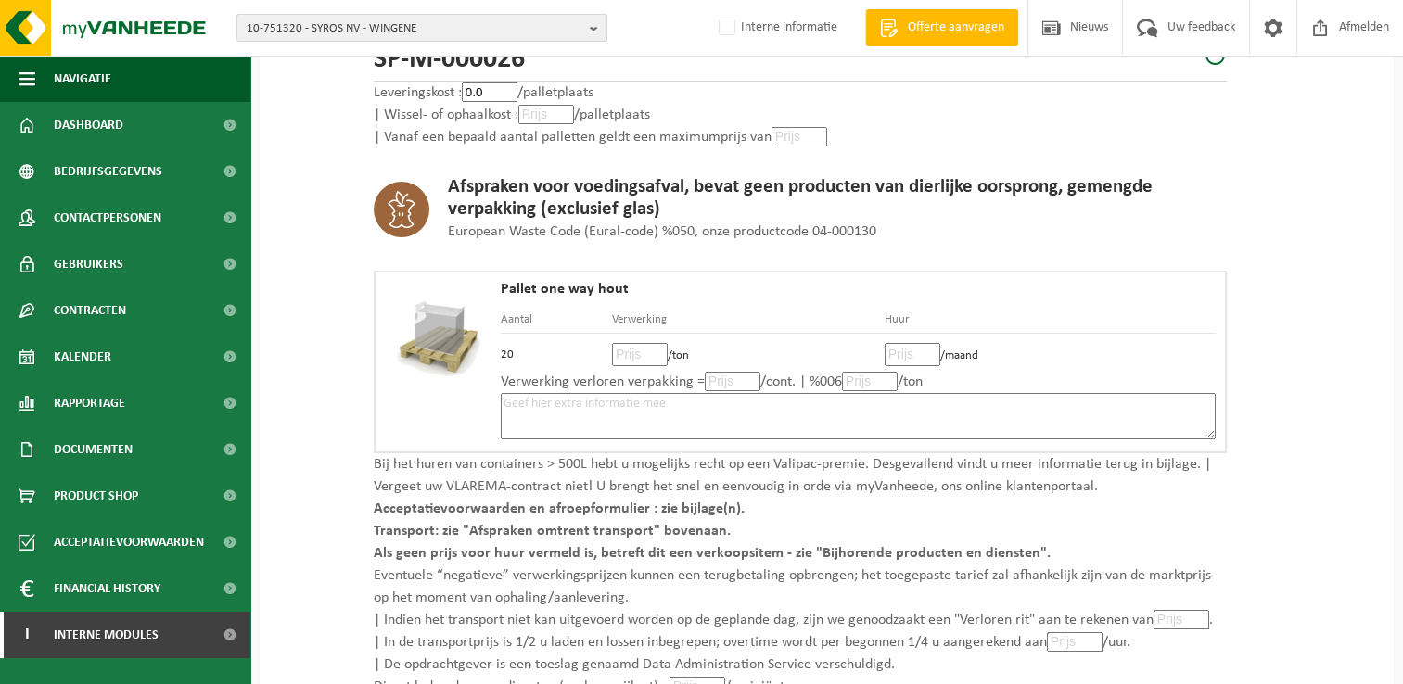
click at [621, 358] on input "number" at bounding box center [640, 354] width 56 height 23
type input "80"
type input "80.00"
click at [901, 347] on input "number" at bounding box center [913, 354] width 56 height 23
type input "0"
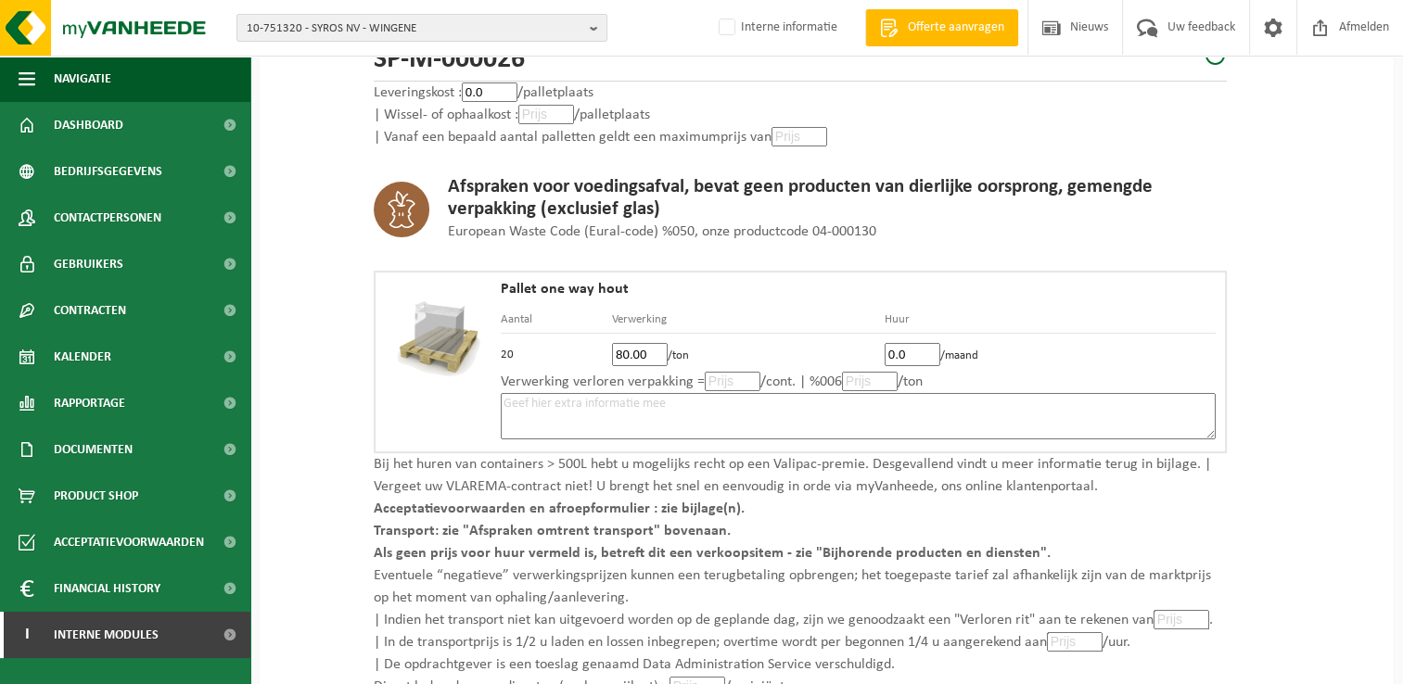
type input "0.0"
click at [710, 407] on textarea at bounding box center [858, 416] width 715 height 46
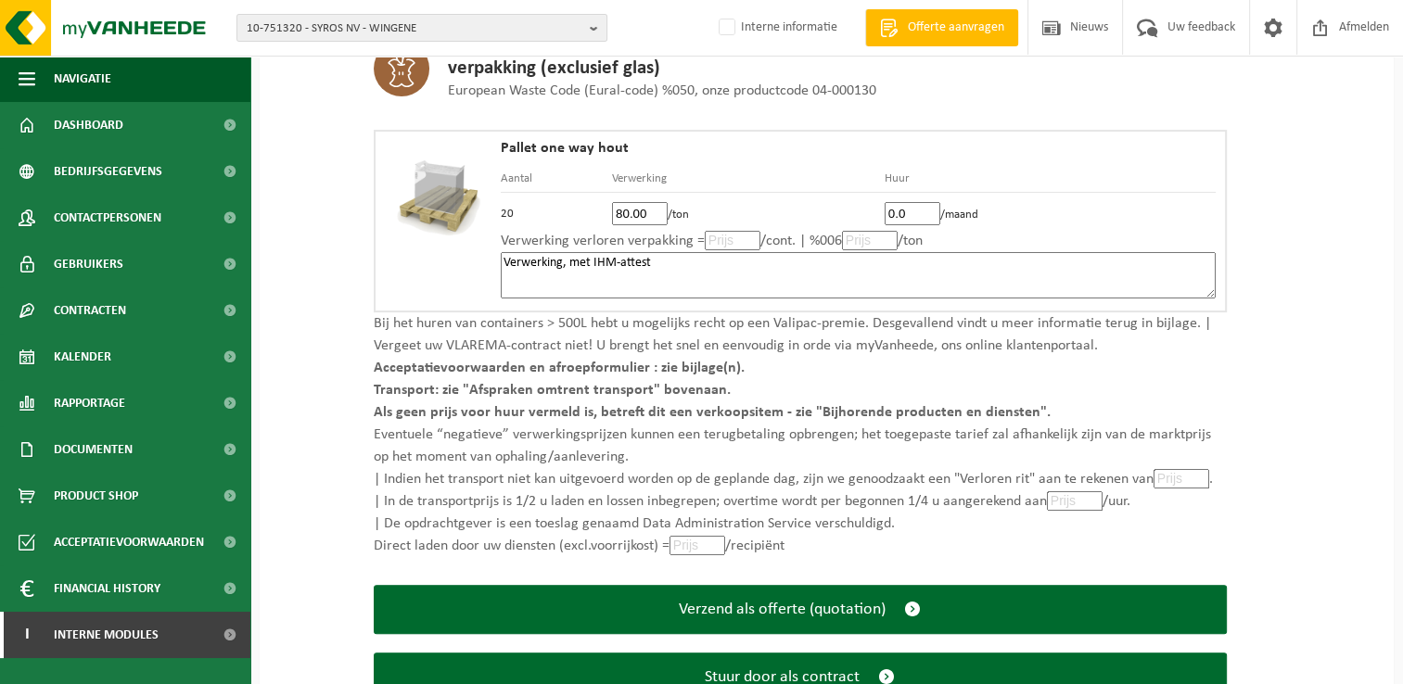
scroll to position [490, 0]
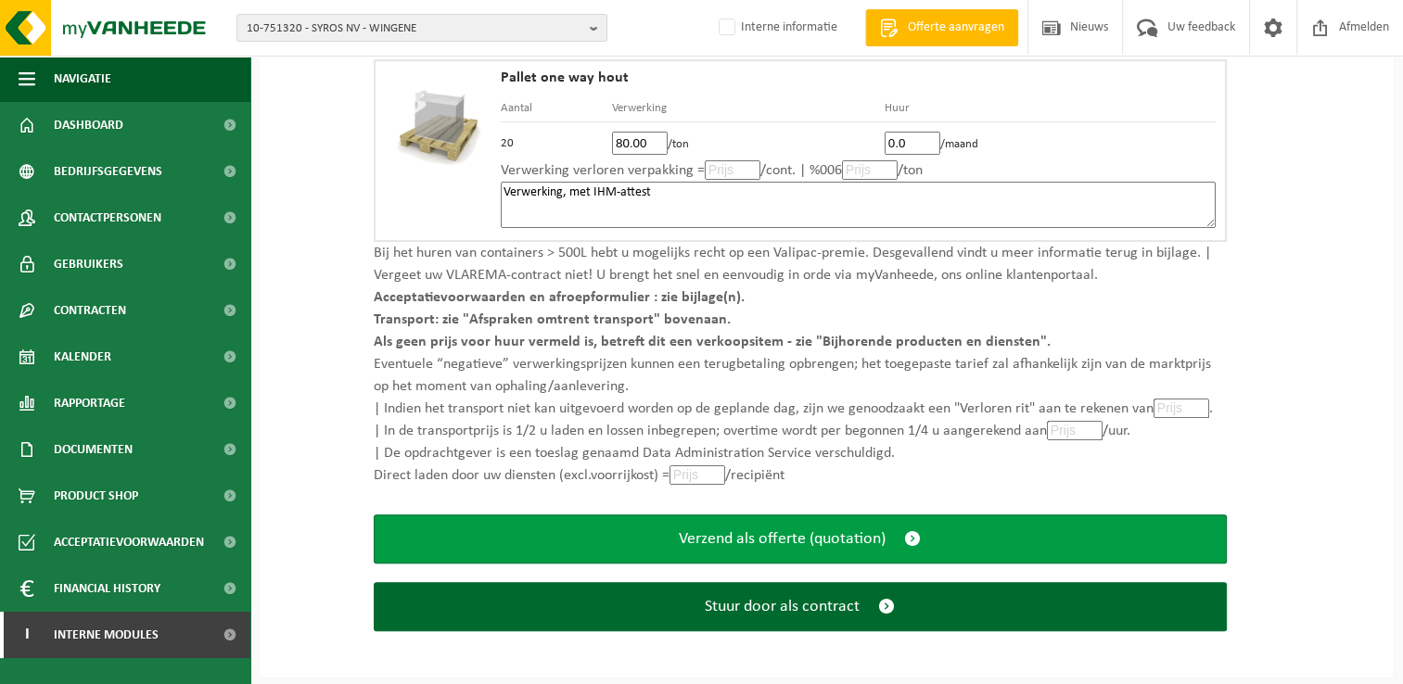
type textarea "Verwerking, met IHM-attest"
click at [915, 540] on span "submit" at bounding box center [912, 539] width 17 height 19
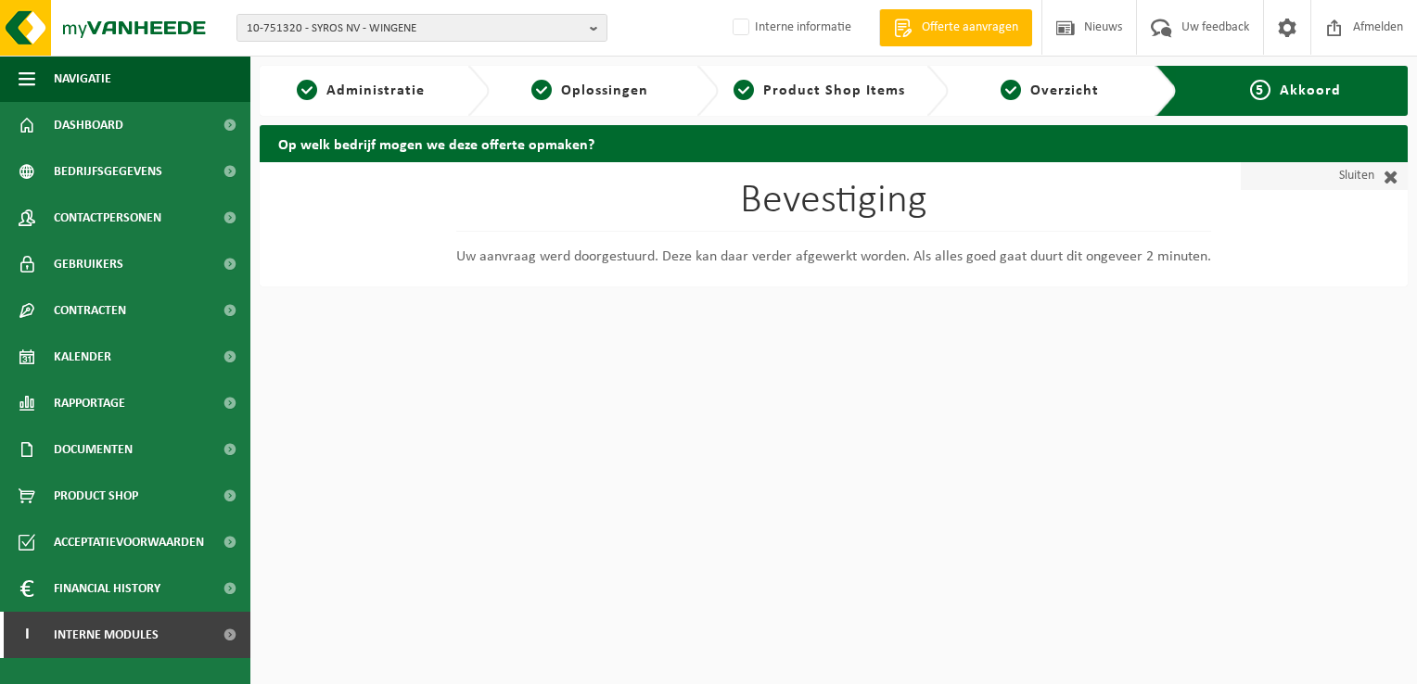
click at [1391, 174] on span at bounding box center [1386, 176] width 24 height 19
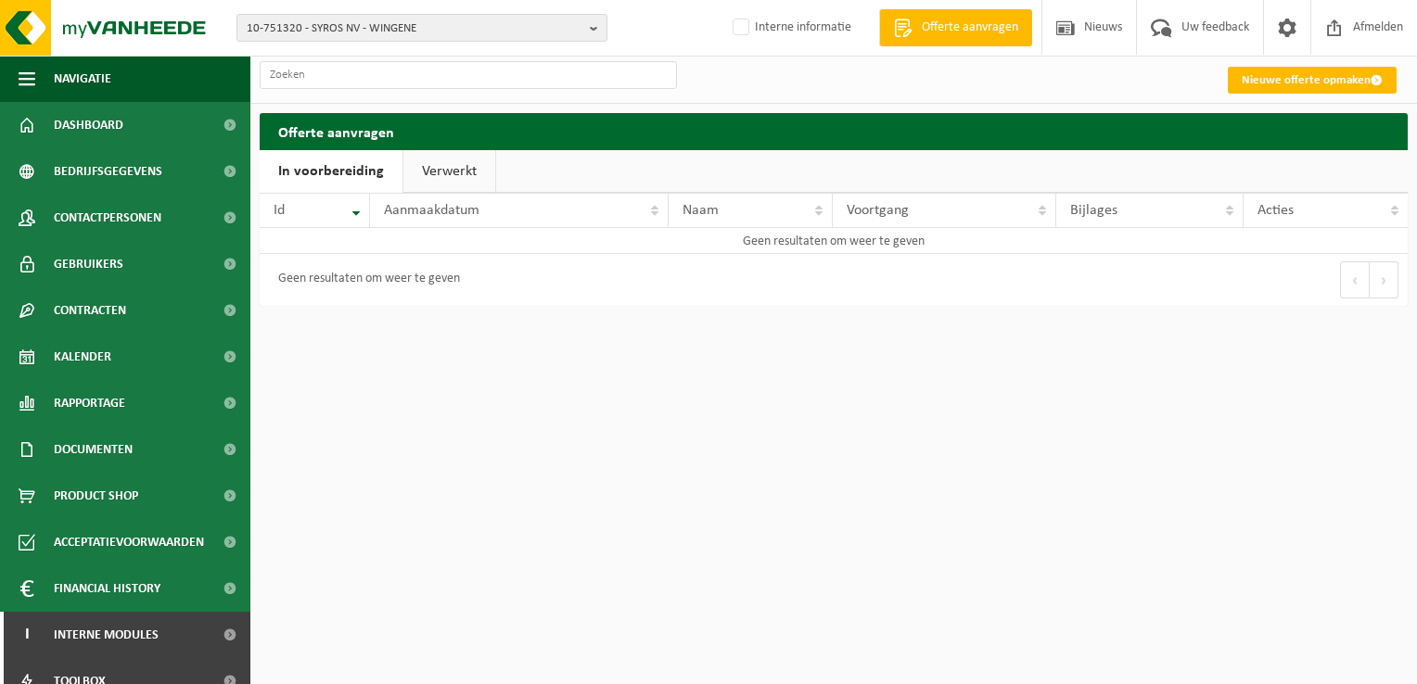
click at [456, 175] on link "Verwerkt" at bounding box center [449, 171] width 92 height 43
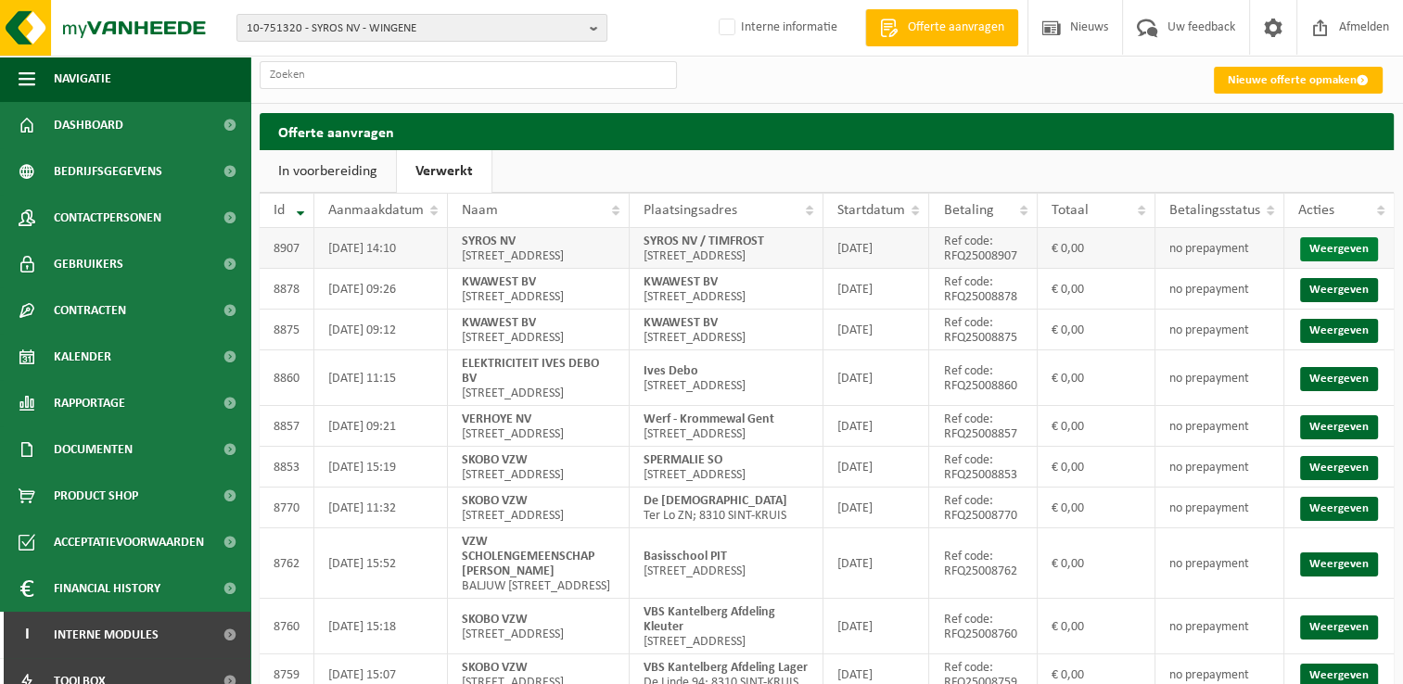
click at [1333, 257] on link "Weergeven" at bounding box center [1339, 249] width 78 height 24
